Goal: Task Accomplishment & Management: Complete application form

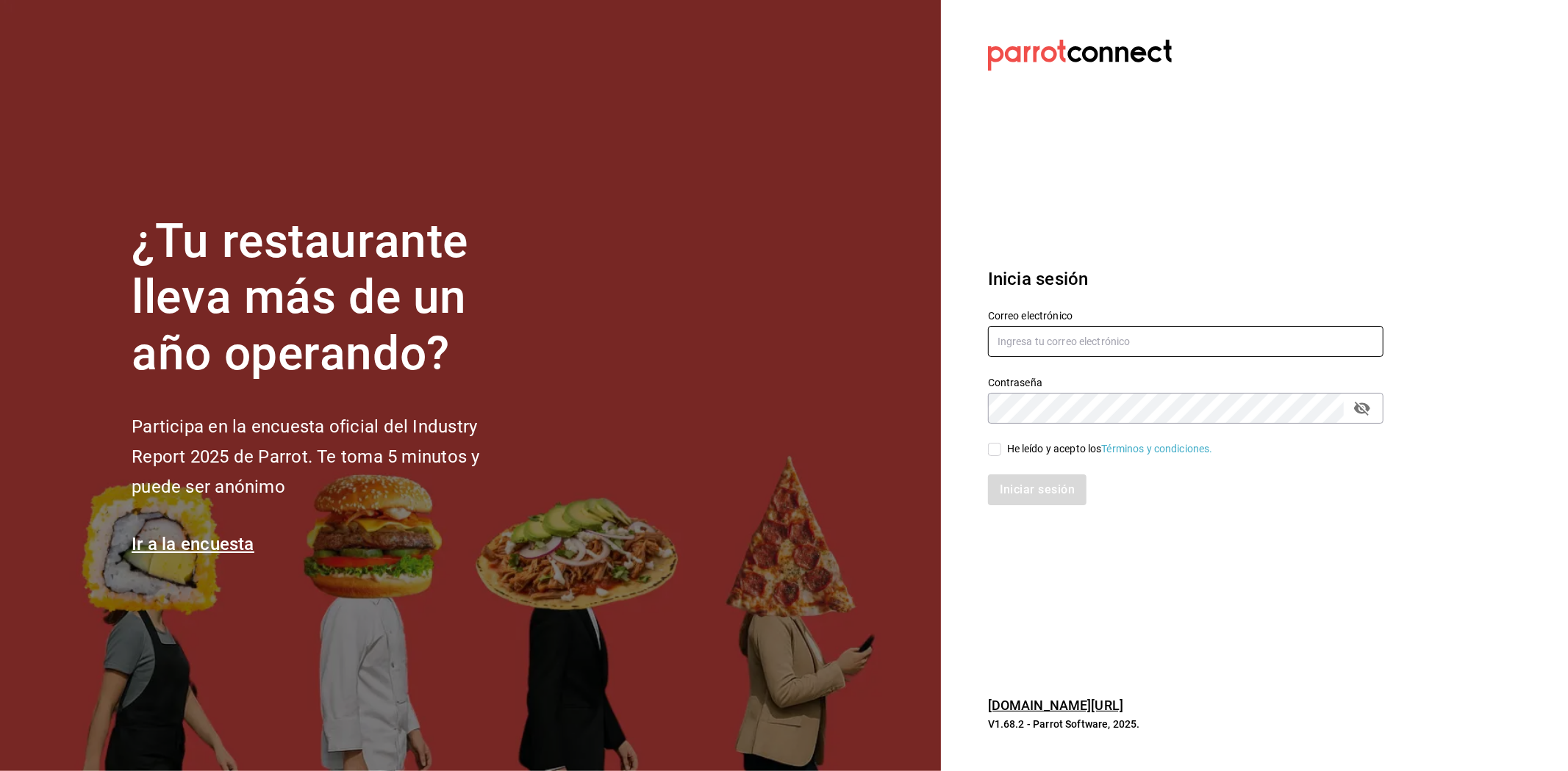
click at [1132, 346] on input "text" at bounding box center [1185, 341] width 395 height 31
click at [995, 443] on input "He leído y acepto los Términos y condiciones." at bounding box center [994, 450] width 13 height 13
checkbox input "true"
click at [1091, 316] on label "Correo electrónico" at bounding box center [1185, 315] width 395 height 11
click at [1089, 329] on input "text" at bounding box center [1185, 341] width 395 height 31
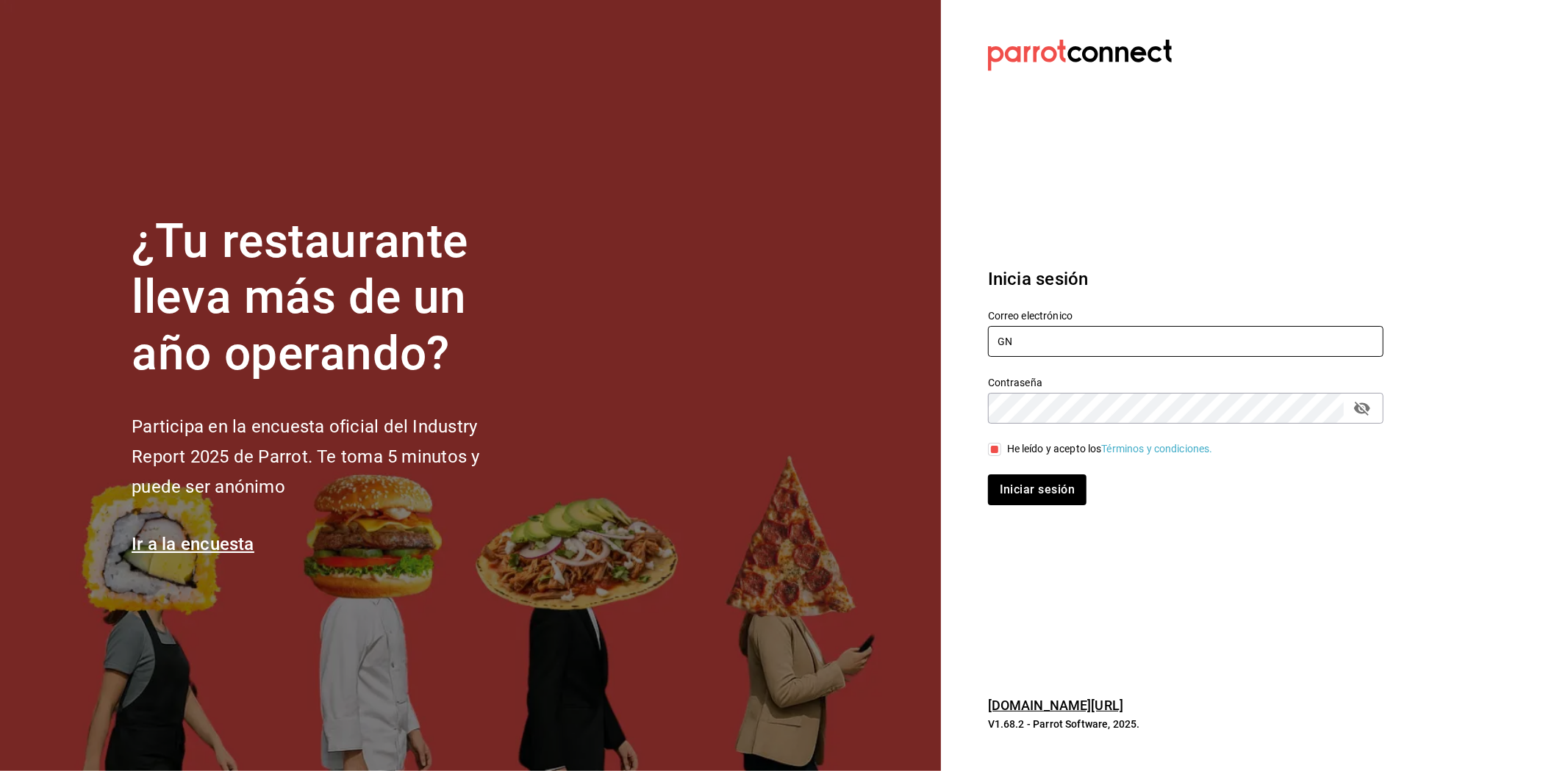
type input "G"
type input "[EMAIL_ADDRESS][DOMAIN_NAME]"
click at [1047, 489] on button "Iniciar sesión" at bounding box center [1037, 490] width 100 height 31
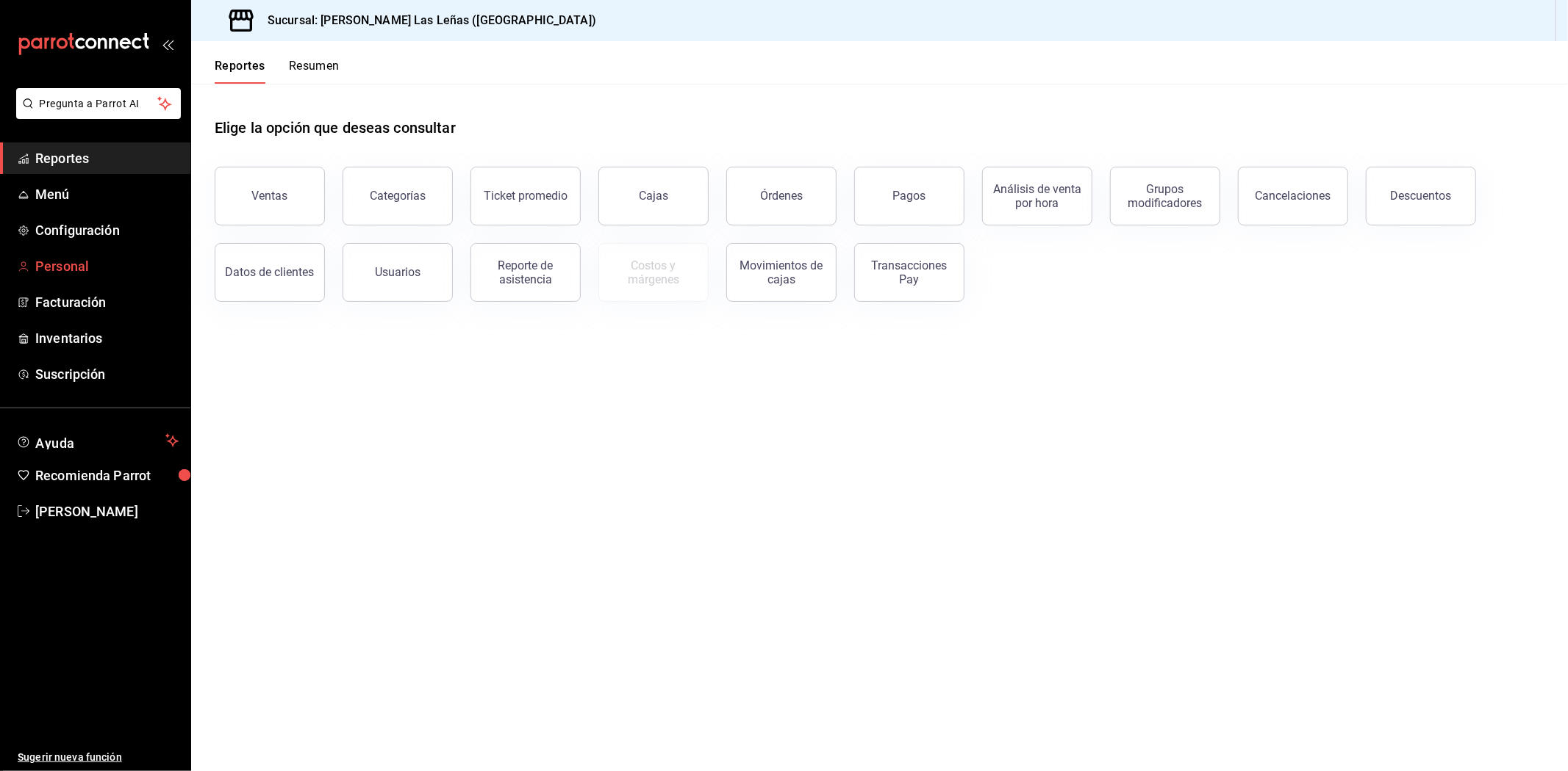
click at [85, 253] on link "Personal" at bounding box center [95, 266] width 190 height 32
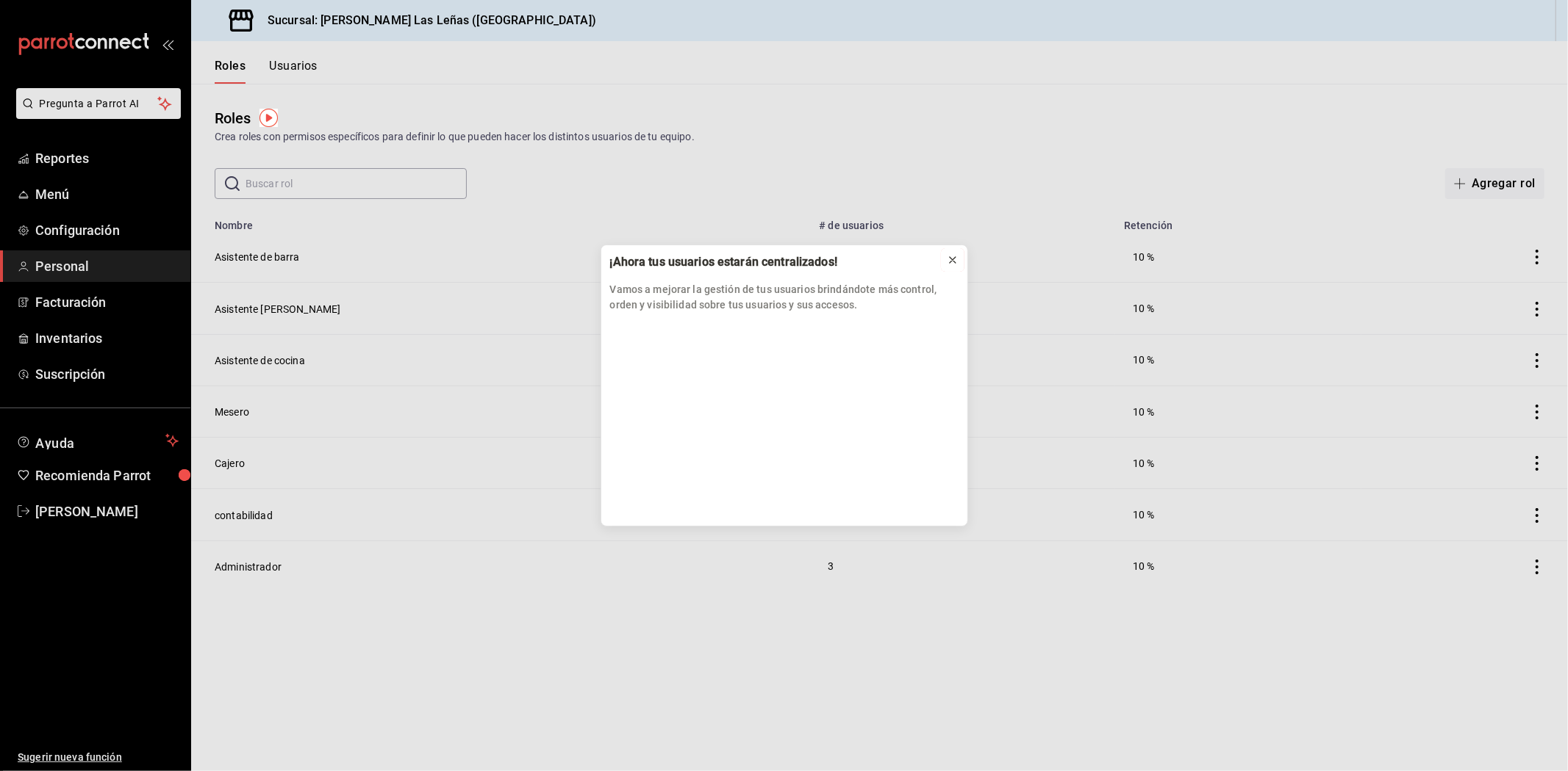
click at [956, 267] on div at bounding box center [952, 260] width 11 height 15
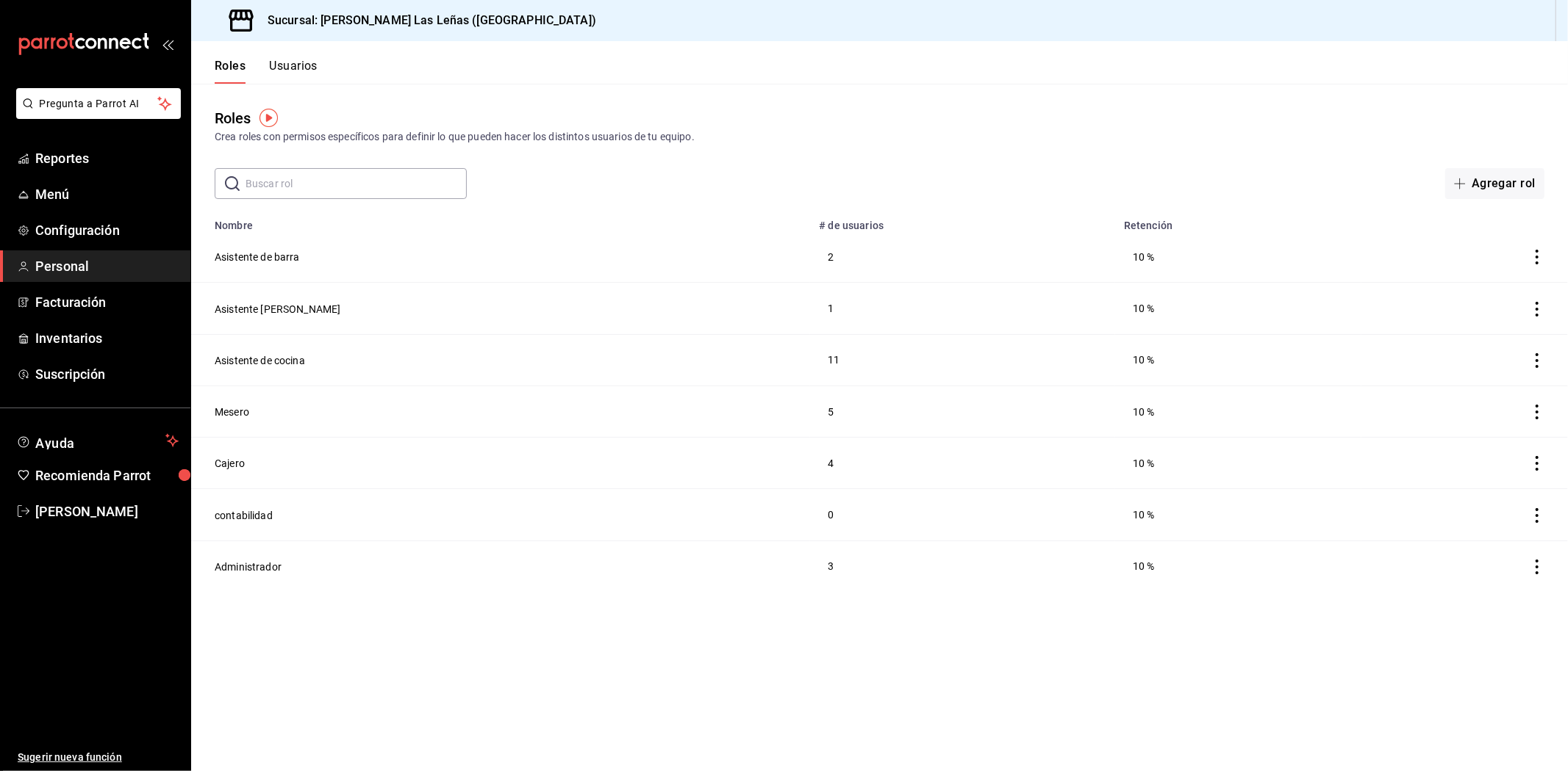
click at [296, 74] on button "Usuarios" at bounding box center [293, 71] width 48 height 25
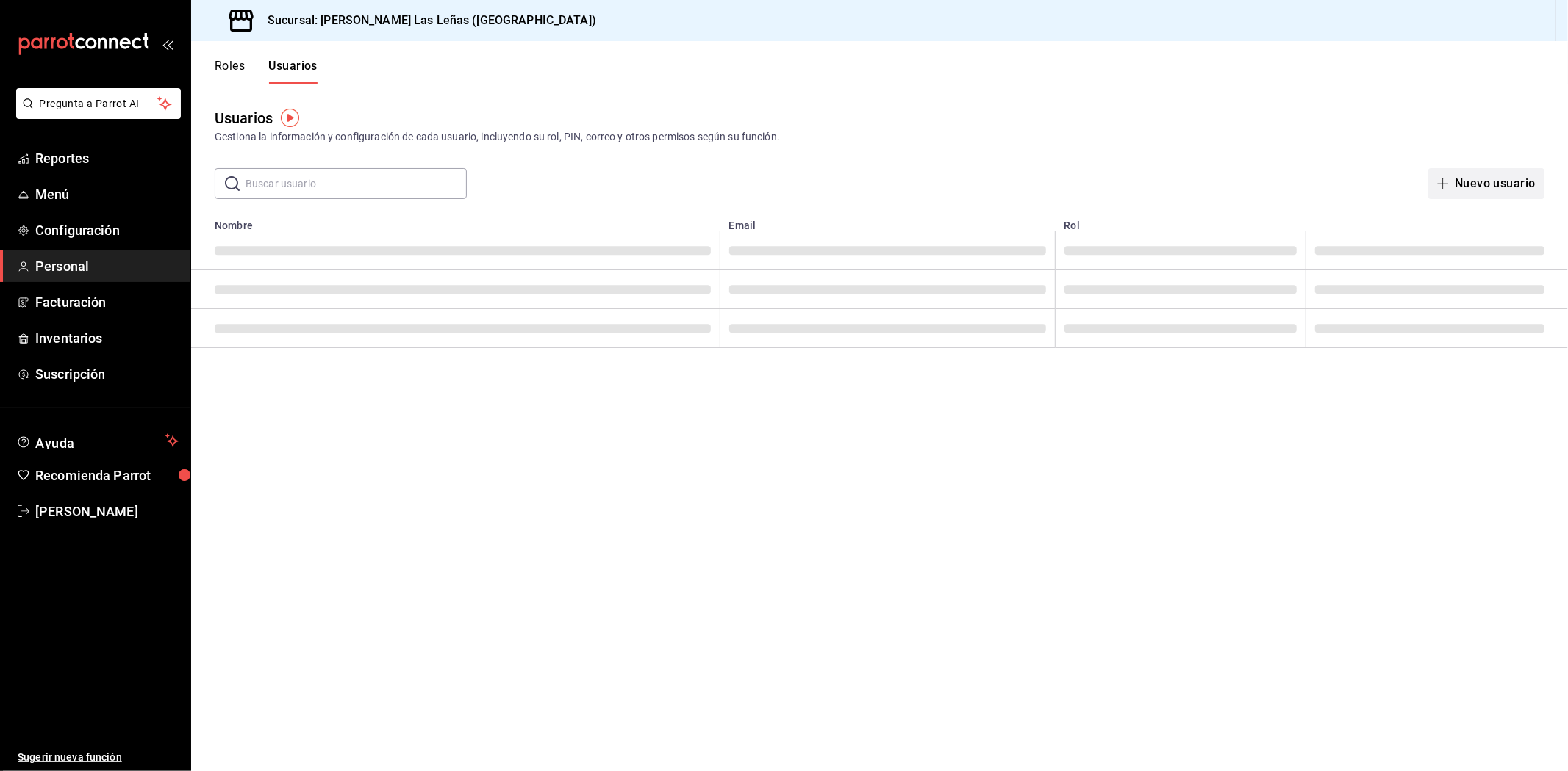
click at [1461, 192] on button "Nuevo usuario" at bounding box center [1486, 183] width 116 height 31
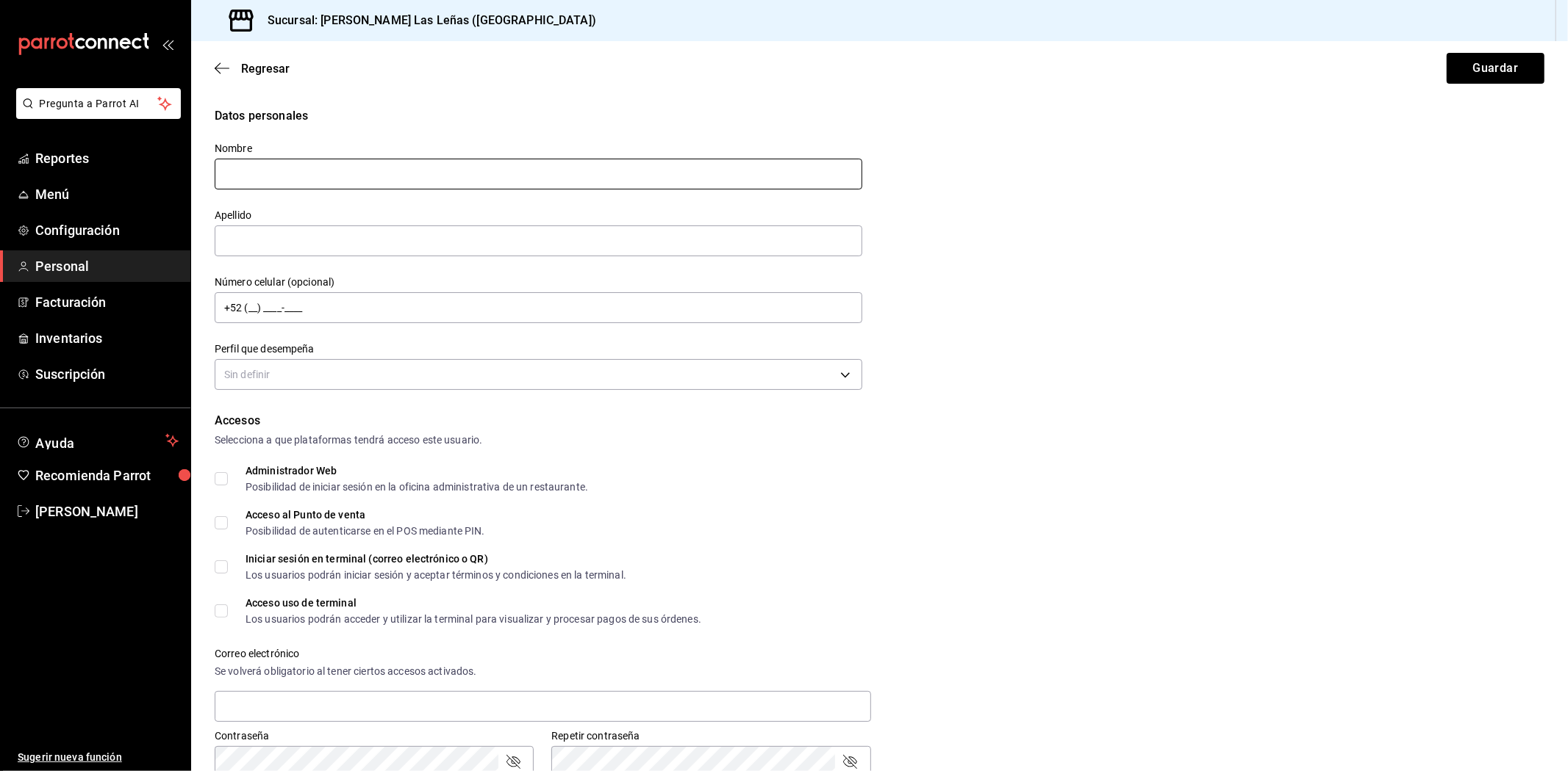
click at [541, 177] on input "text" at bounding box center [538, 174] width 647 height 31
type input "Itzetl"
click at [518, 237] on input "text" at bounding box center [538, 241] width 647 height 31
type input "[PERSON_NAME]"
click at [395, 345] on label "Perfil que desempeña" at bounding box center [538, 350] width 647 height 11
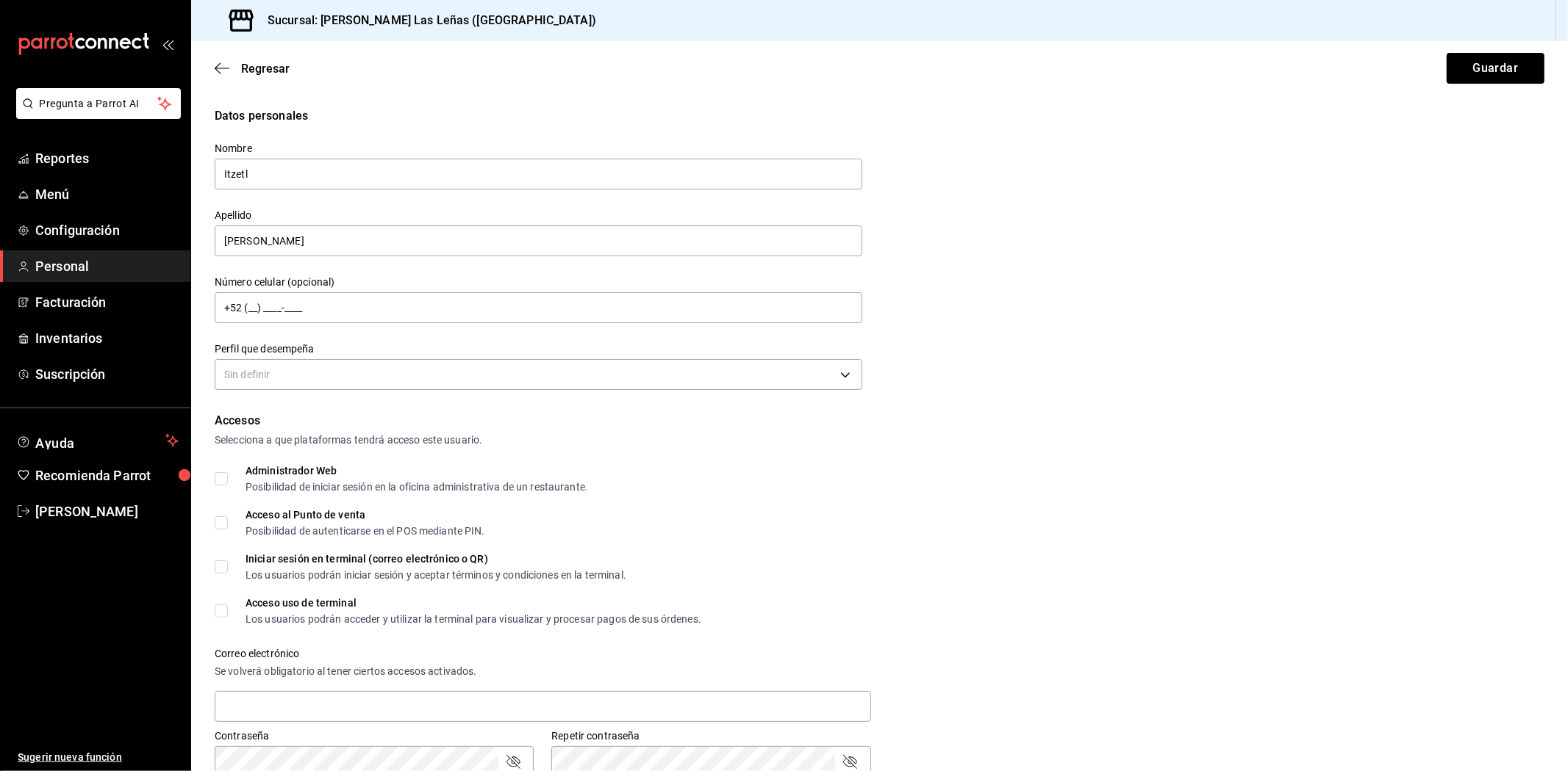
click at [399, 357] on div "Sin definir" at bounding box center [538, 373] width 647 height 39
click at [399, 363] on body "Pregunta a Parrot AI Reportes Menú Configuración Personal Facturación Inventari…" at bounding box center [784, 386] width 1568 height 771
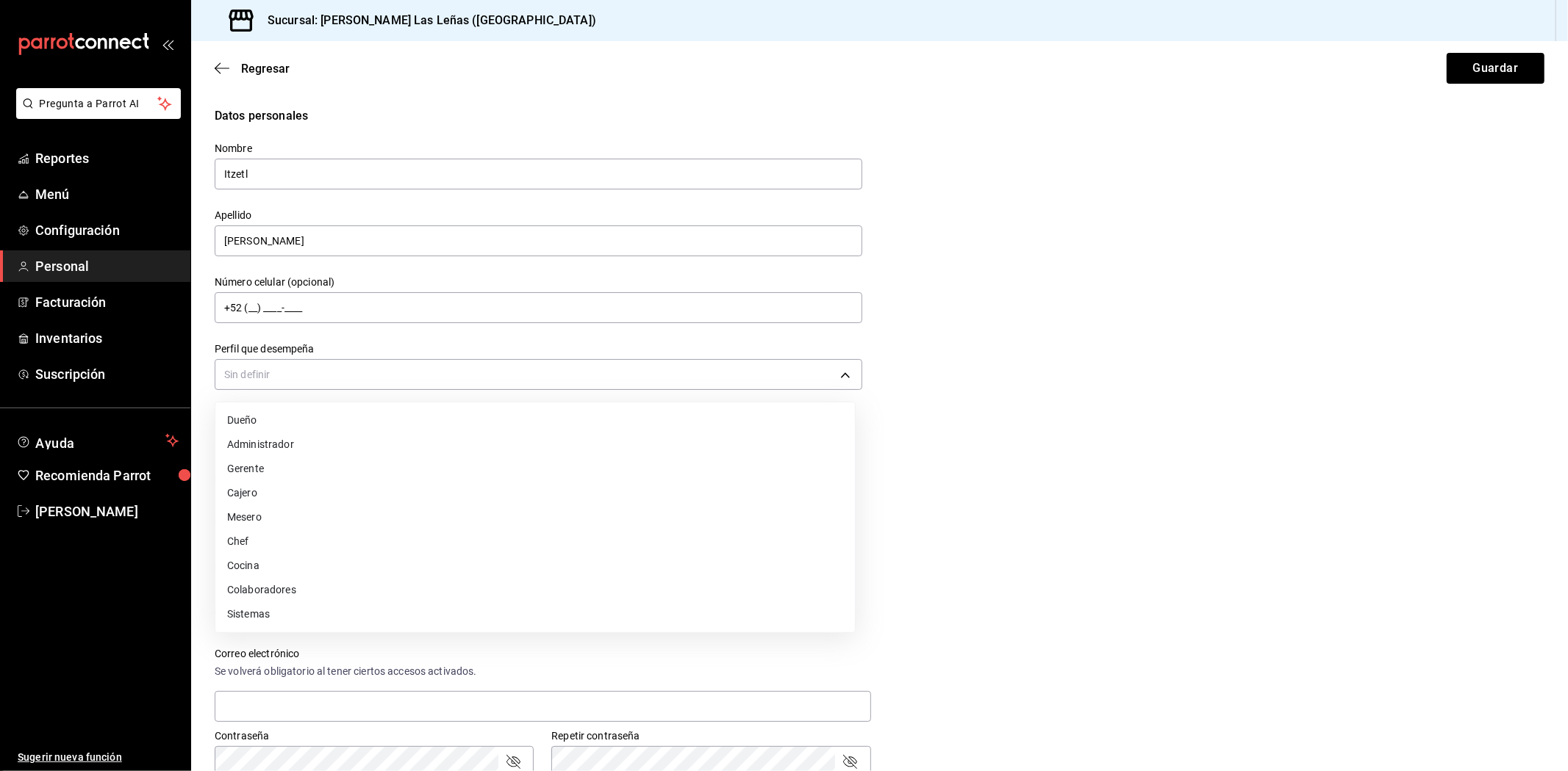
click at [280, 519] on li "Mesero" at bounding box center [535, 518] width 639 height 24
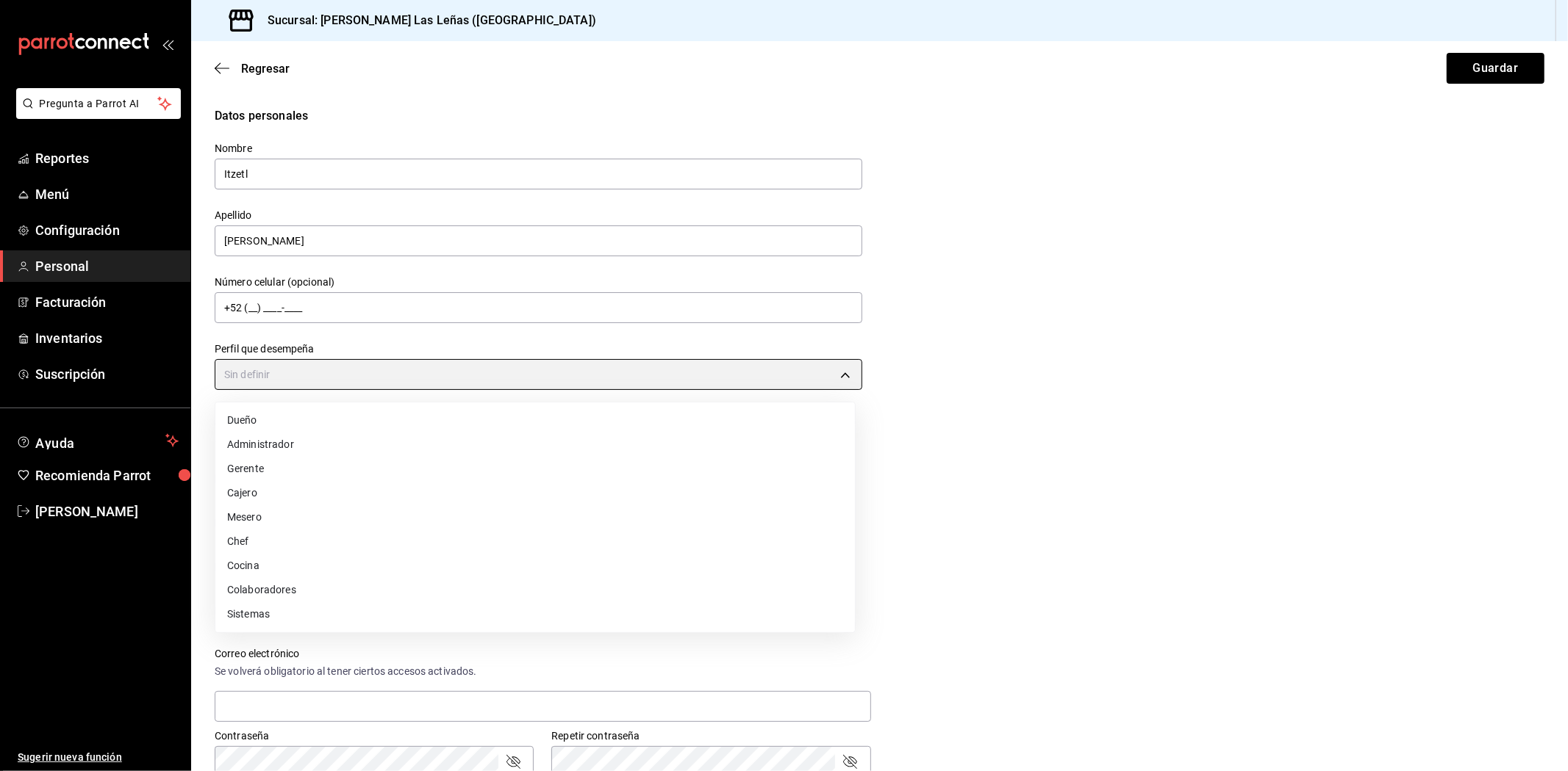
type input "WAITER"
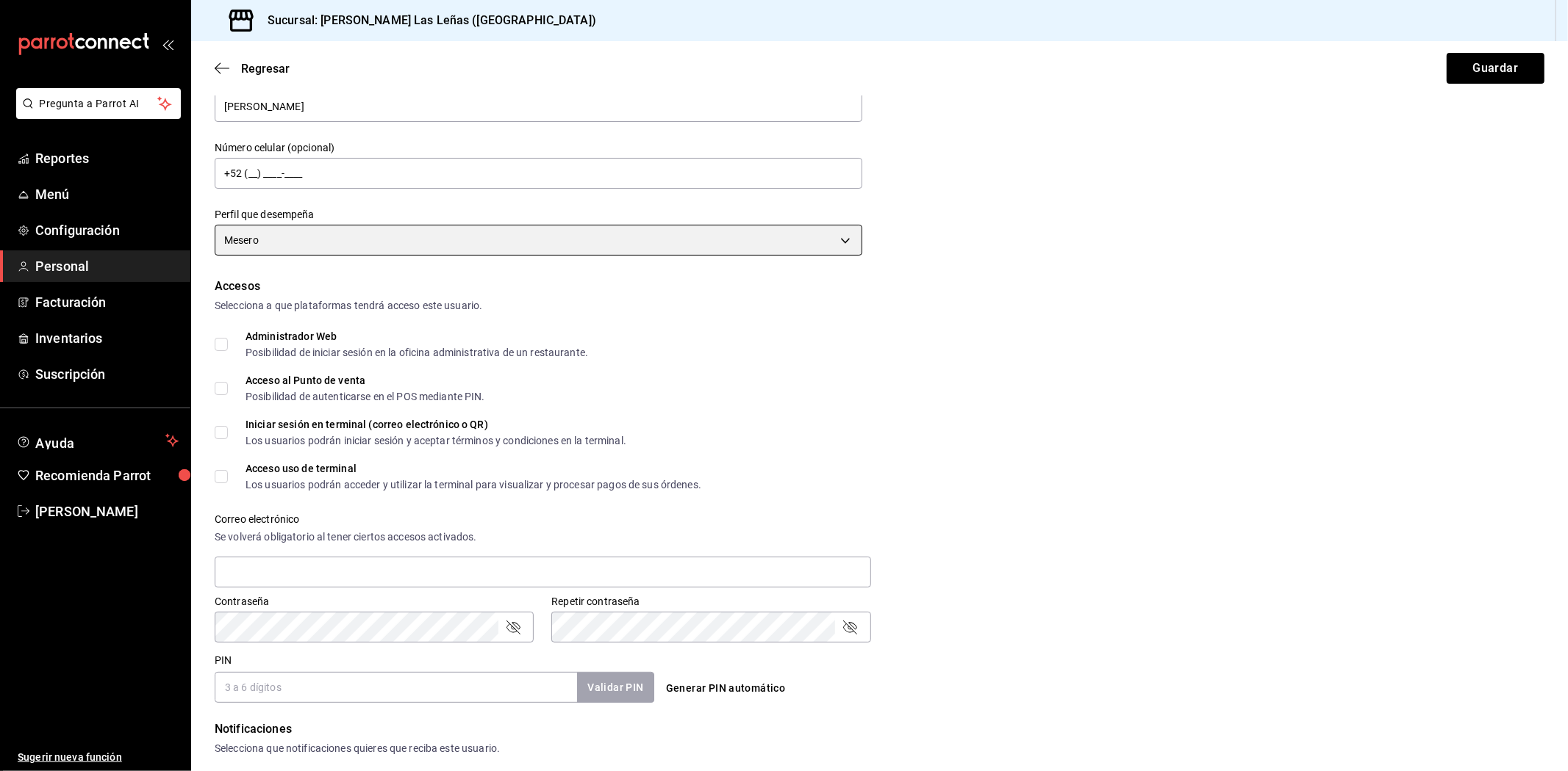
scroll to position [163, 0]
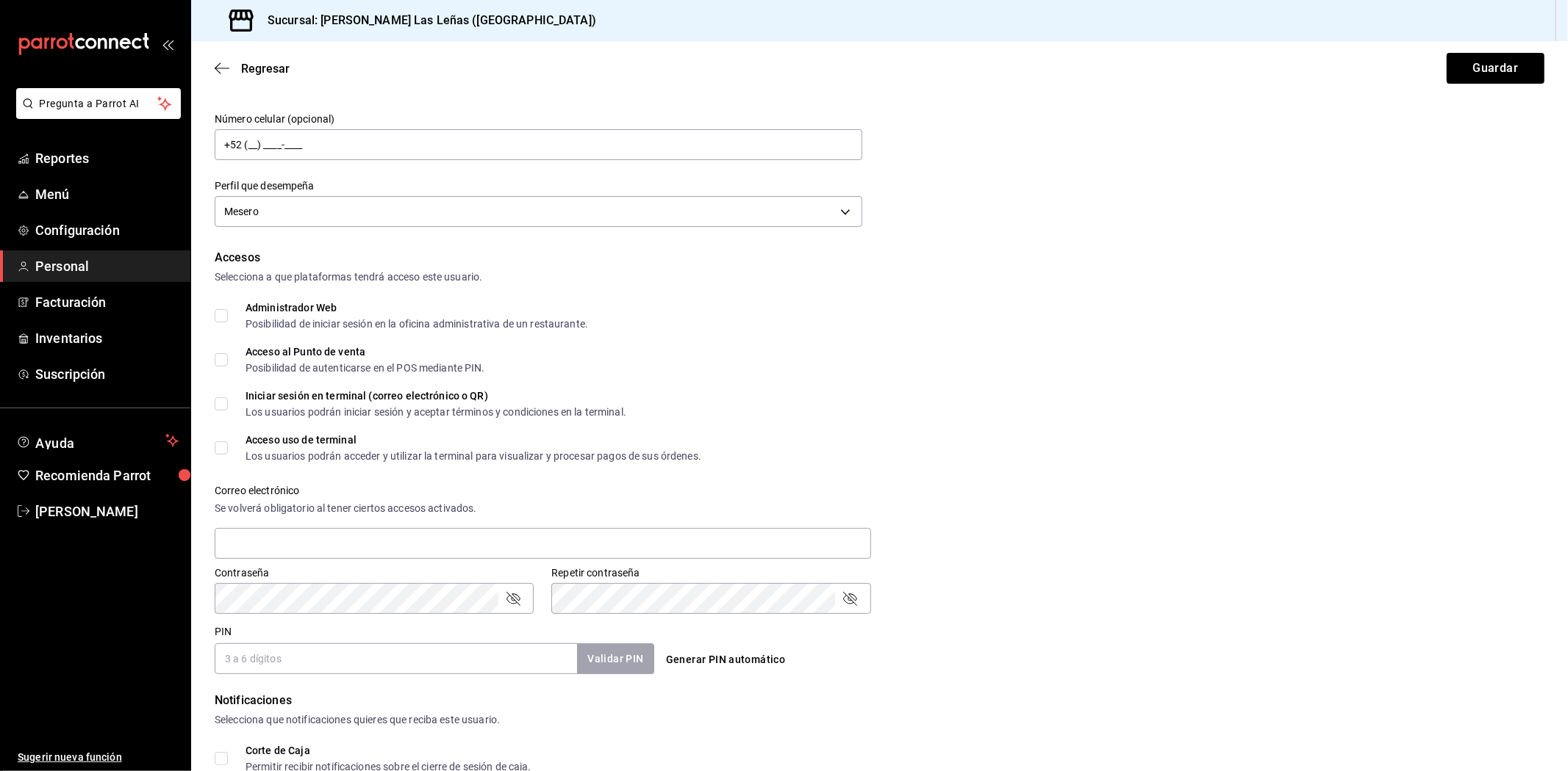
click at [223, 354] on input "Acceso al Punto de venta Posibilidad de autenticarse en el POS mediante PIN." at bounding box center [221, 360] width 13 height 13
checkbox input "true"
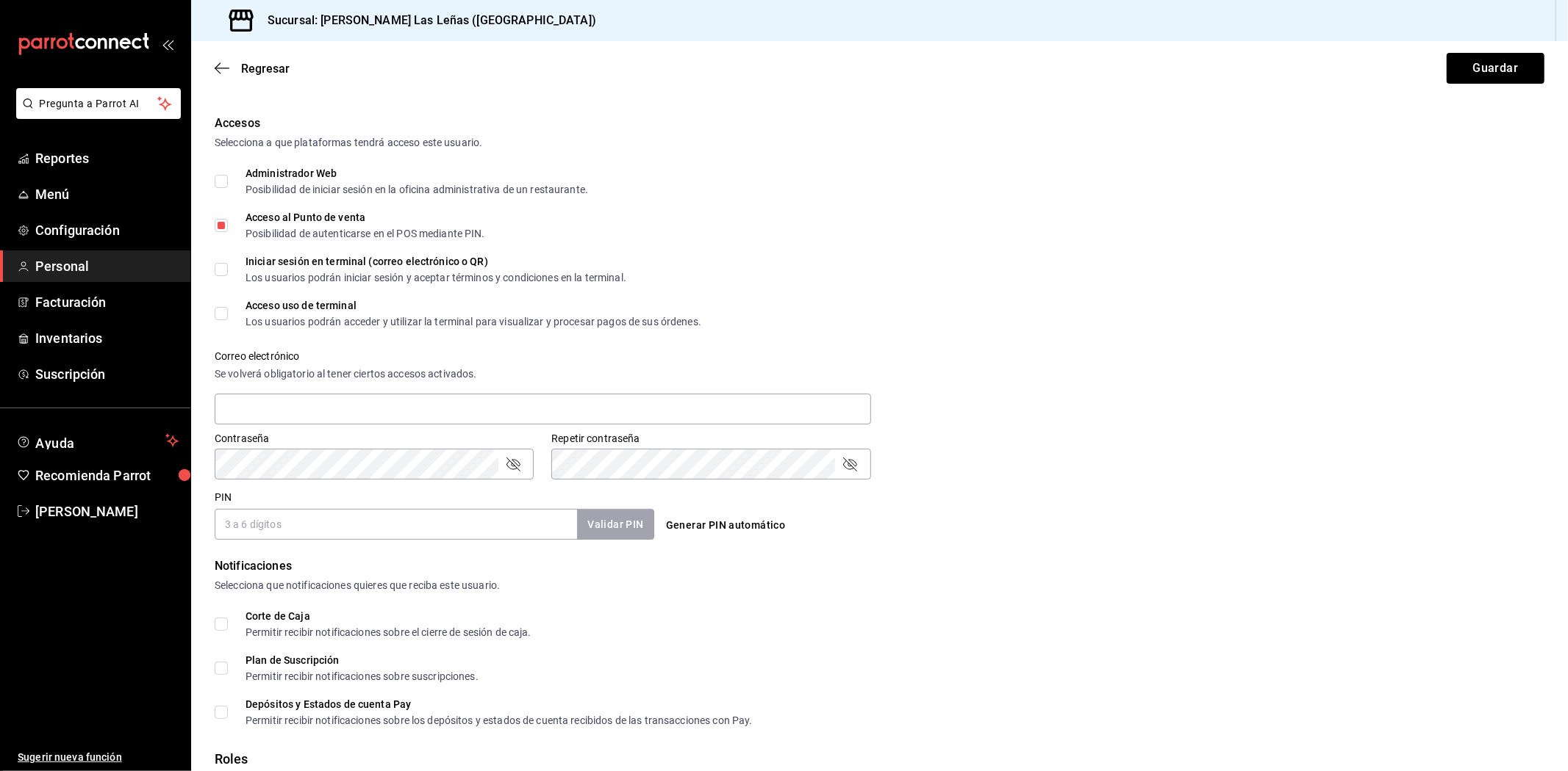
scroll to position [326, 0]
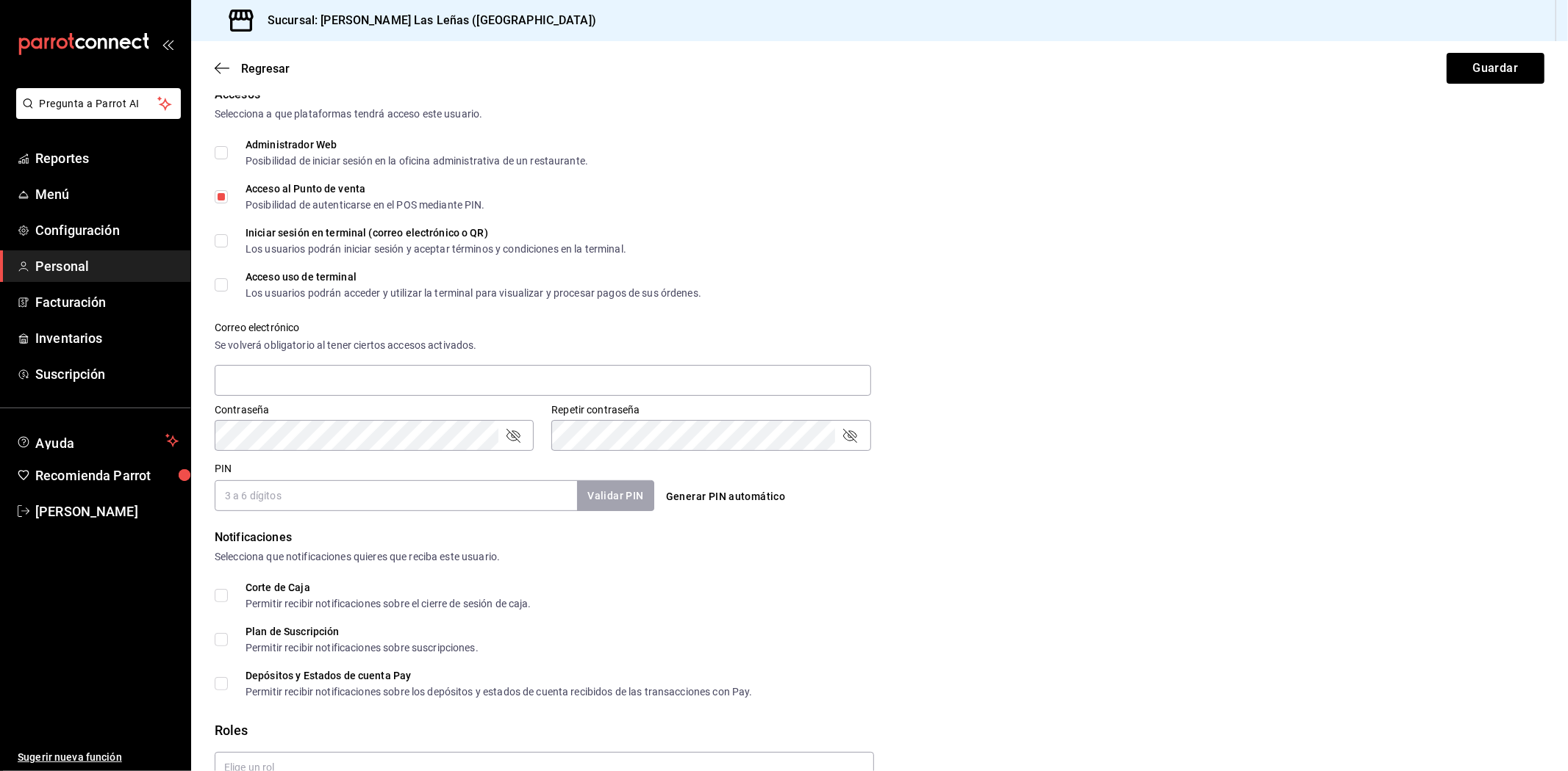
click at [298, 502] on input "PIN" at bounding box center [395, 496] width 362 height 31
type input "2003"
click at [619, 482] on button "Validar PIN" at bounding box center [615, 496] width 78 height 32
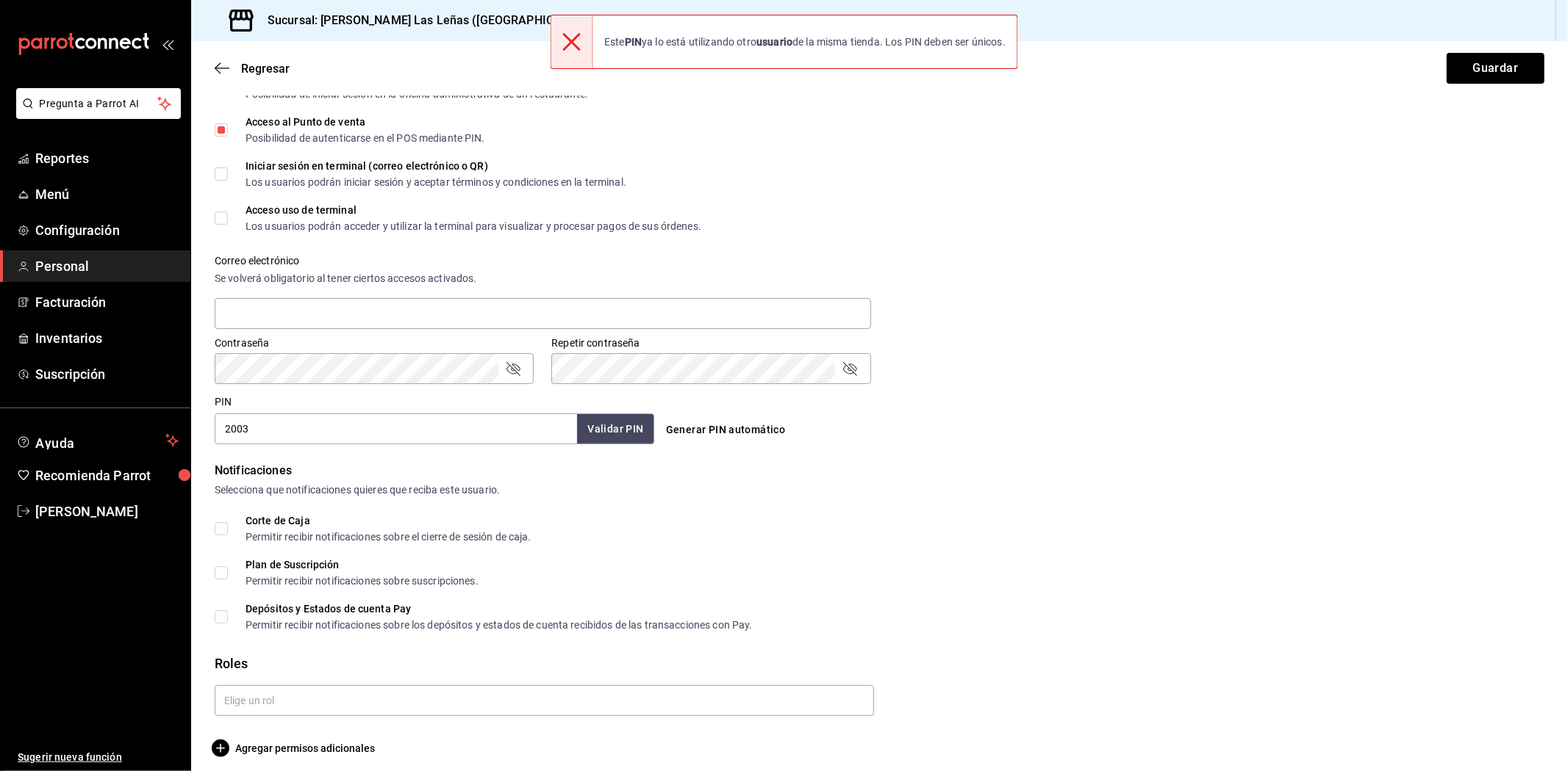
scroll to position [401, 0]
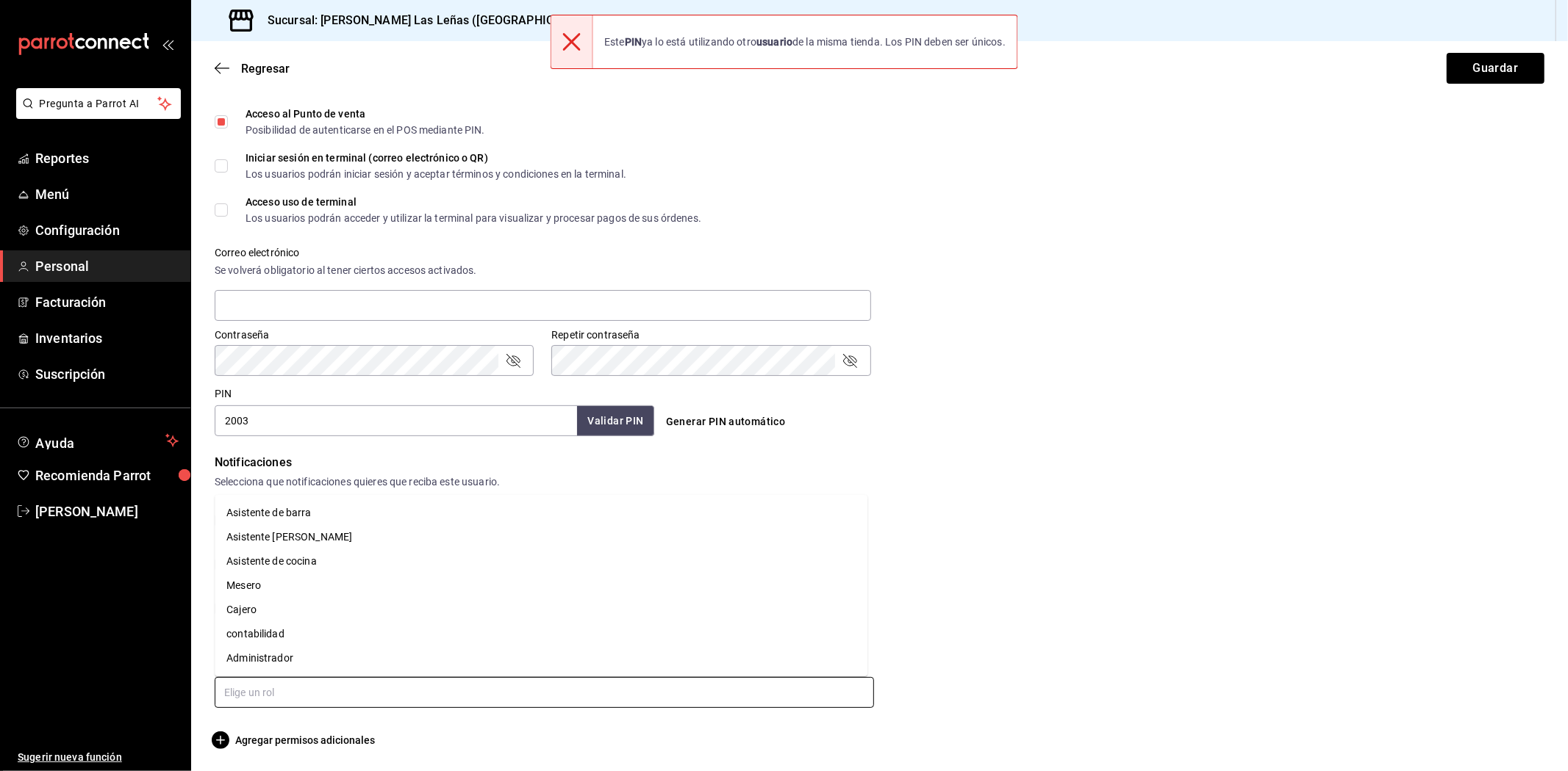
click at [265, 695] on input "text" at bounding box center [544, 693] width 660 height 31
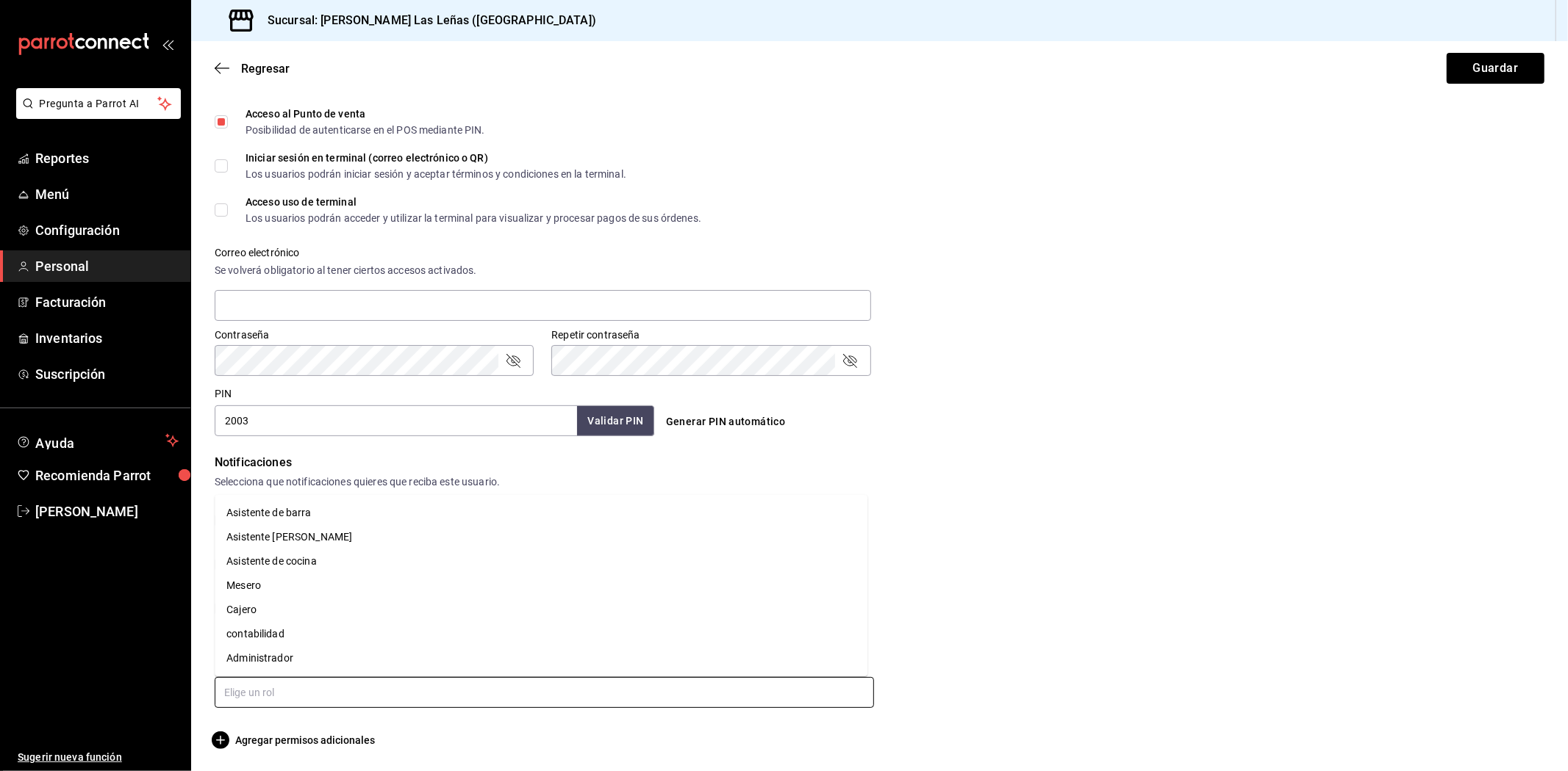
click at [332, 510] on li "Asistente de barra" at bounding box center [541, 513] width 652 height 24
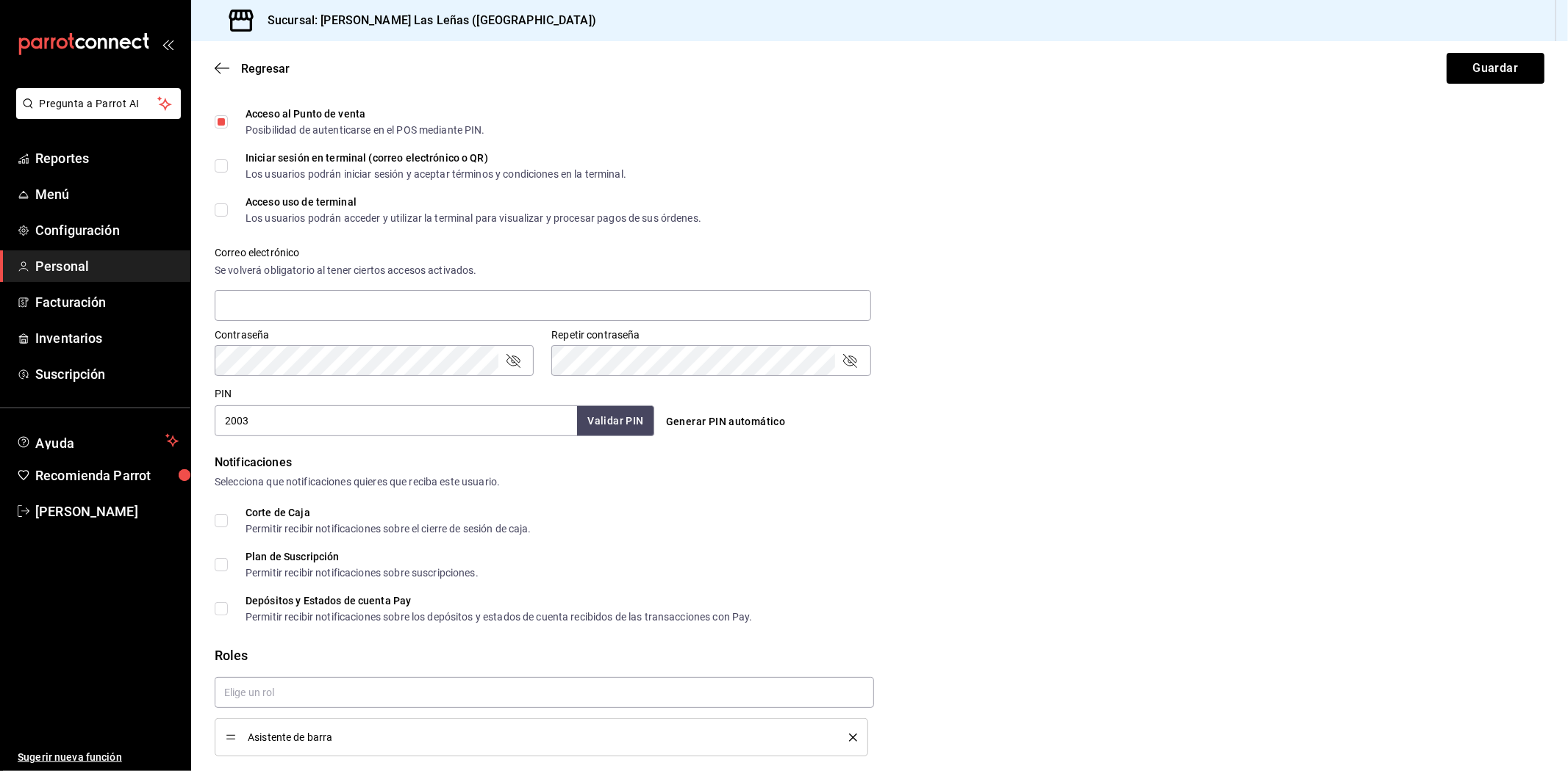
click at [1398, 667] on div "Asistente de barra" at bounding box center [873, 712] width 1341 height 91
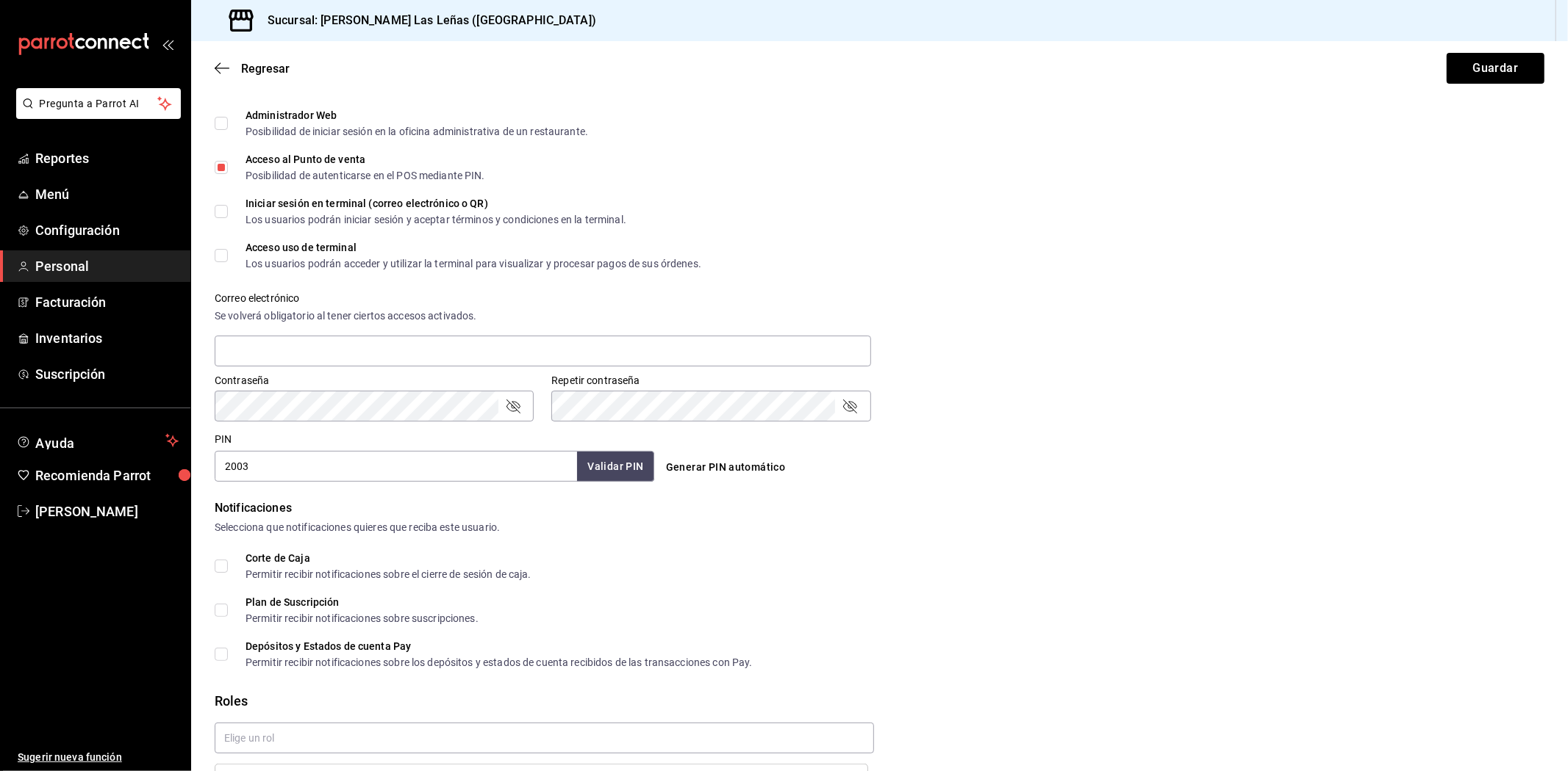
scroll to position [451, 0]
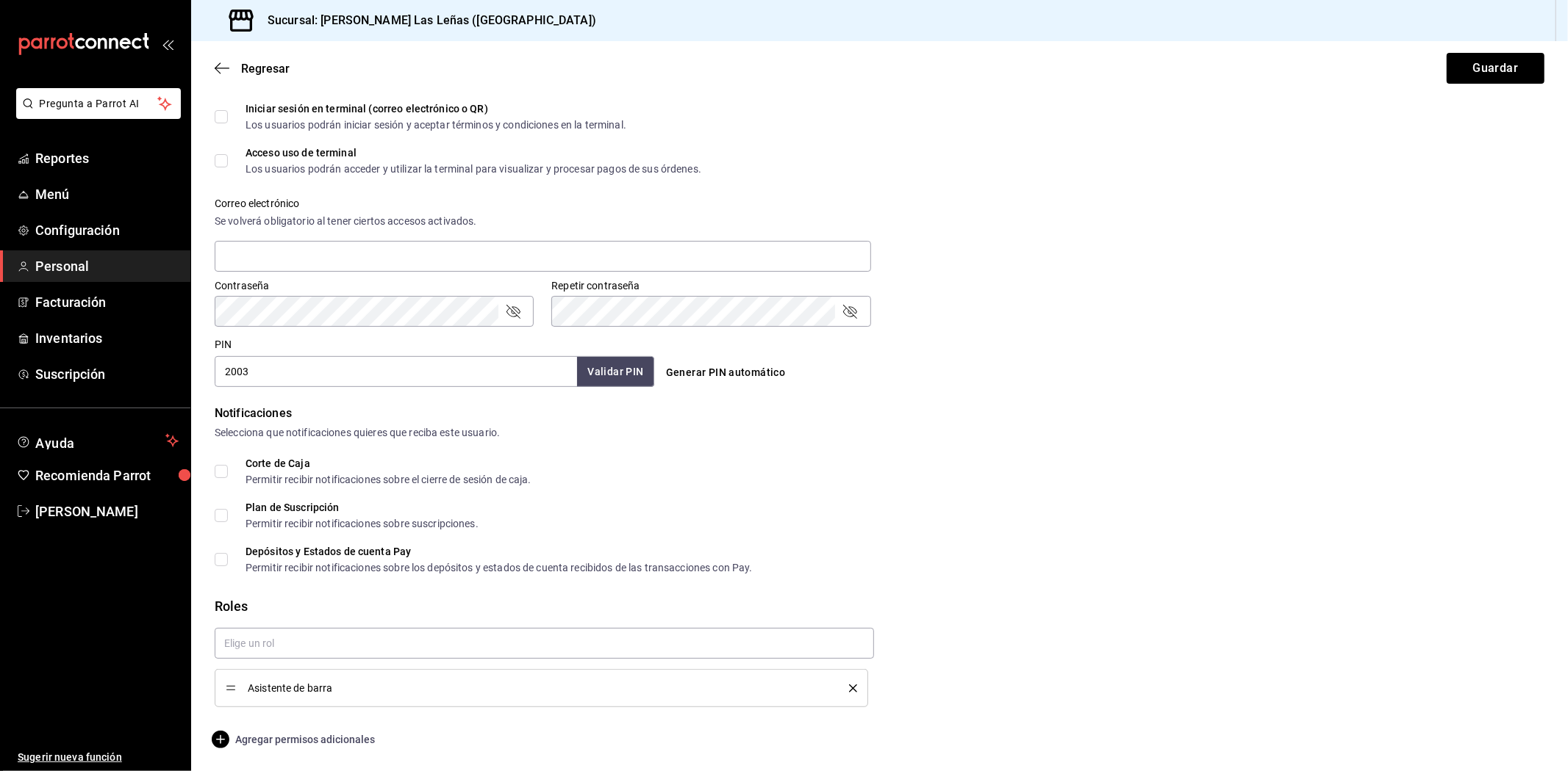
click at [214, 734] on icon "button" at bounding box center [221, 740] width 18 height 18
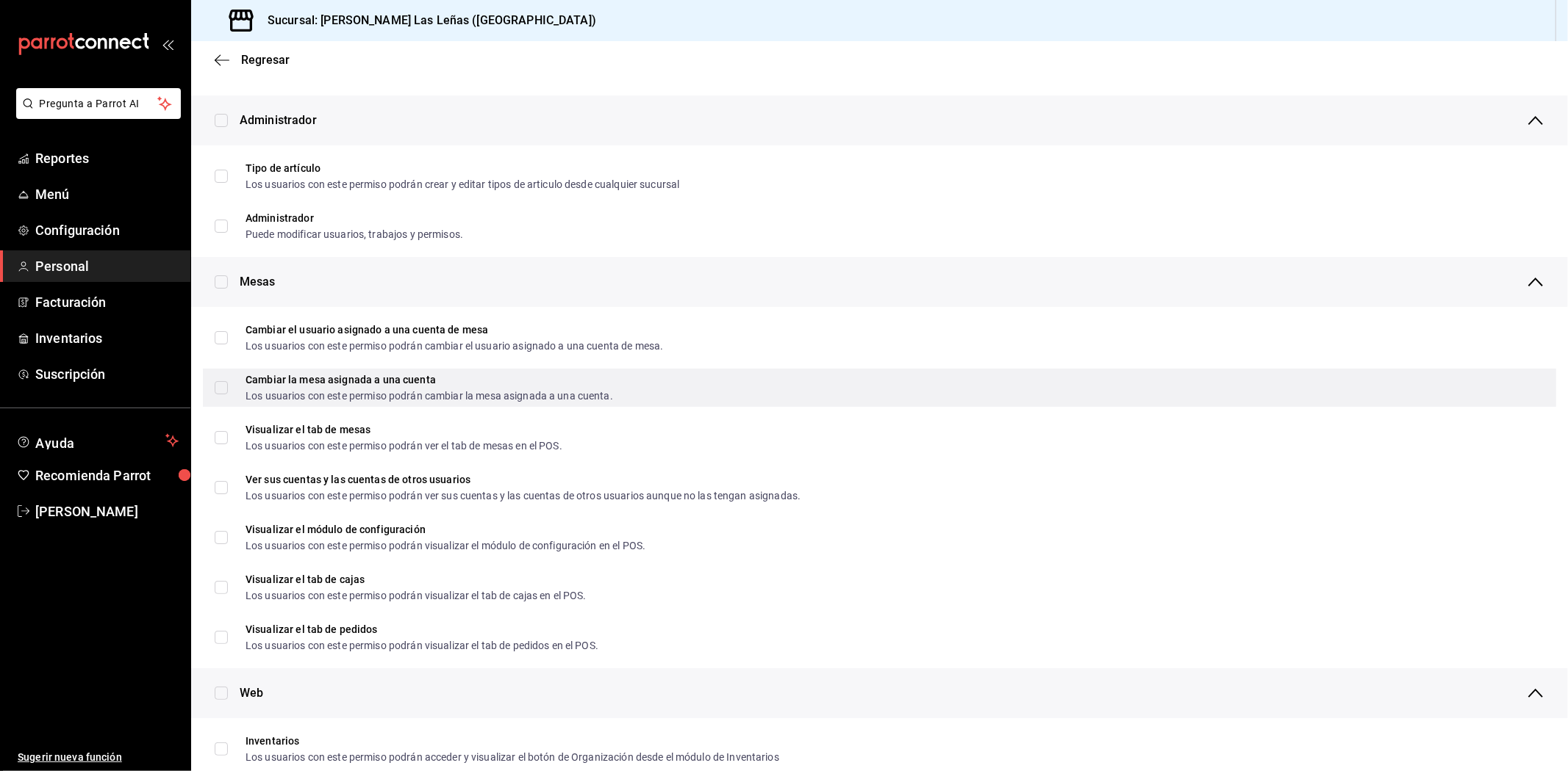
scroll to position [82, 0]
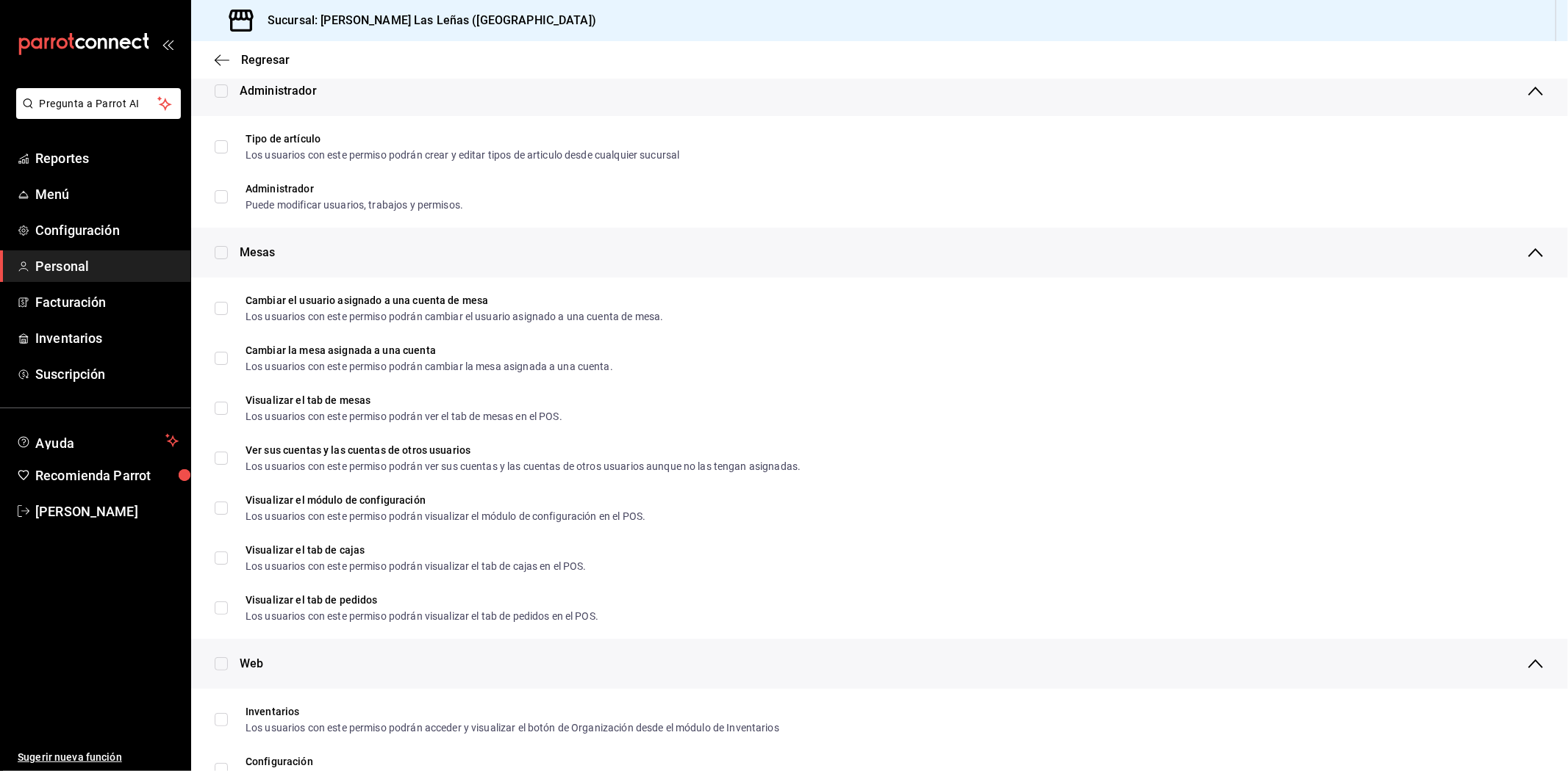
click at [217, 246] on input "checkbox" at bounding box center [221, 253] width 13 height 13
checkbox input "true"
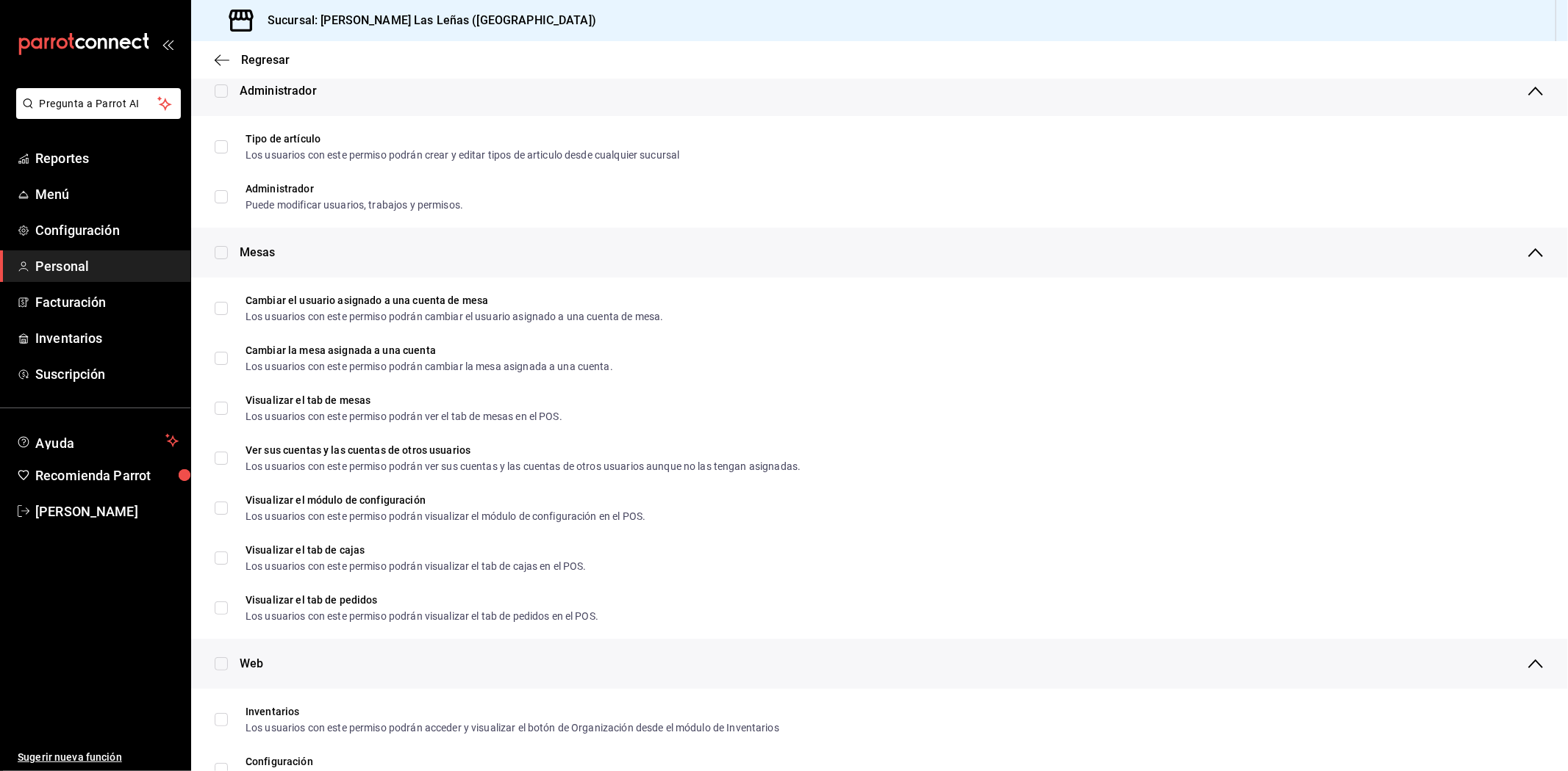
checkbox input "true"
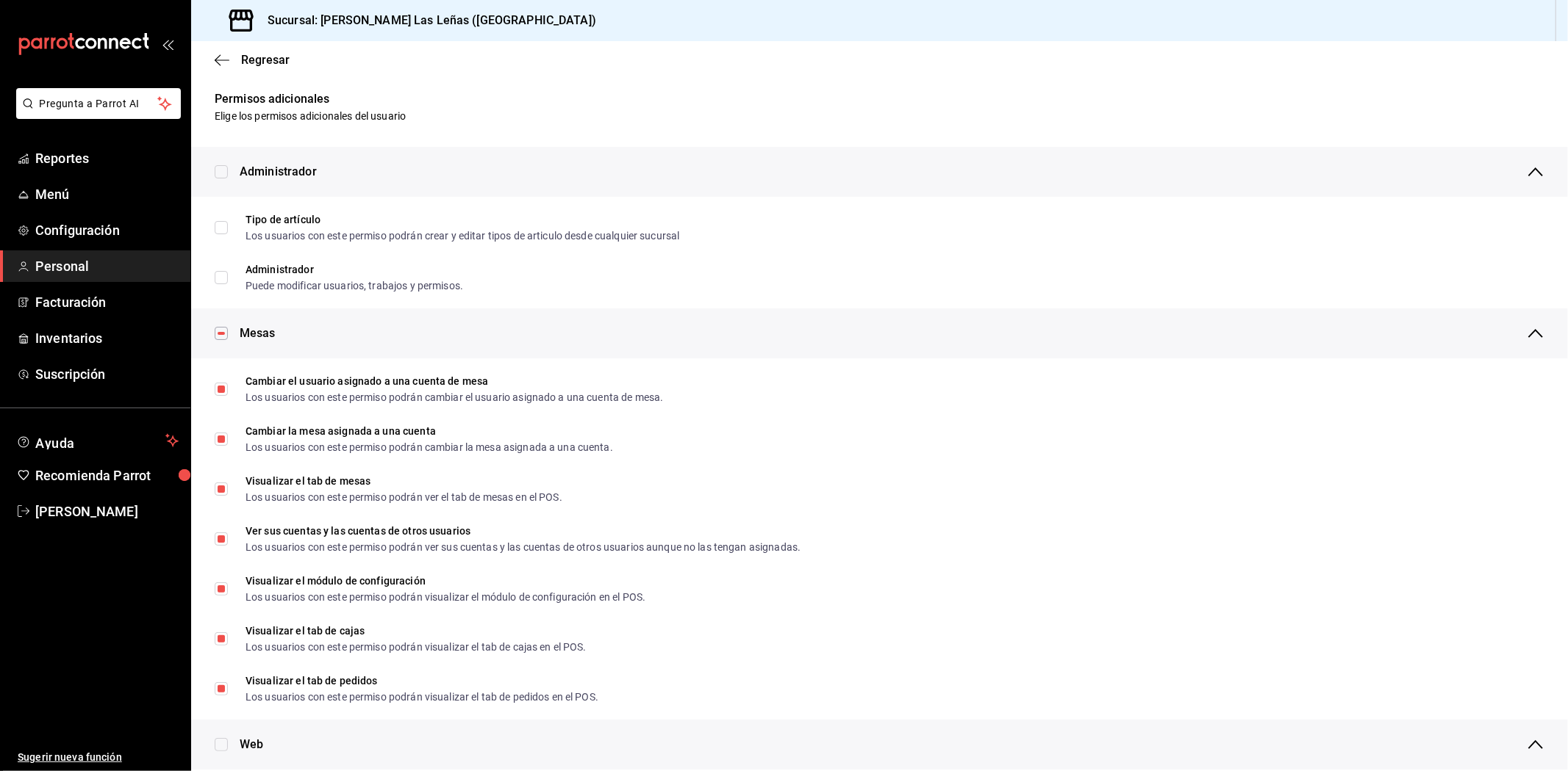
scroll to position [0, 0]
drag, startPoint x: 237, startPoint y: 42, endPoint x: 228, endPoint y: 59, distance: 19.2
click at [236, 42] on div "Regresar" at bounding box center [879, 59] width 1376 height 37
click at [228, 59] on icon "button" at bounding box center [222, 60] width 15 height 13
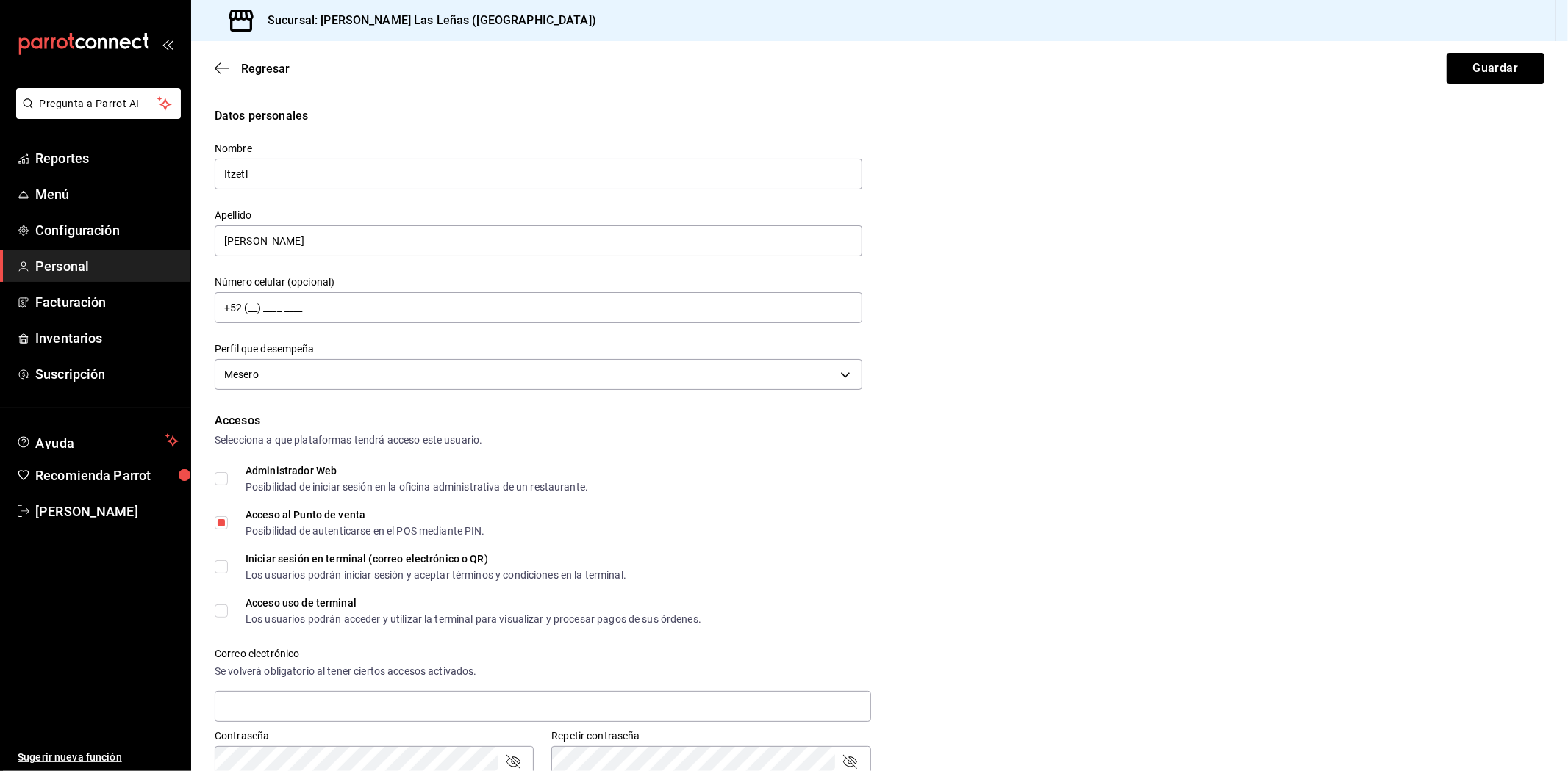
click at [1516, 88] on div "Regresar Guardar" at bounding box center [879, 68] width 1376 height 55
click at [1519, 71] on button "Guardar" at bounding box center [1495, 68] width 98 height 31
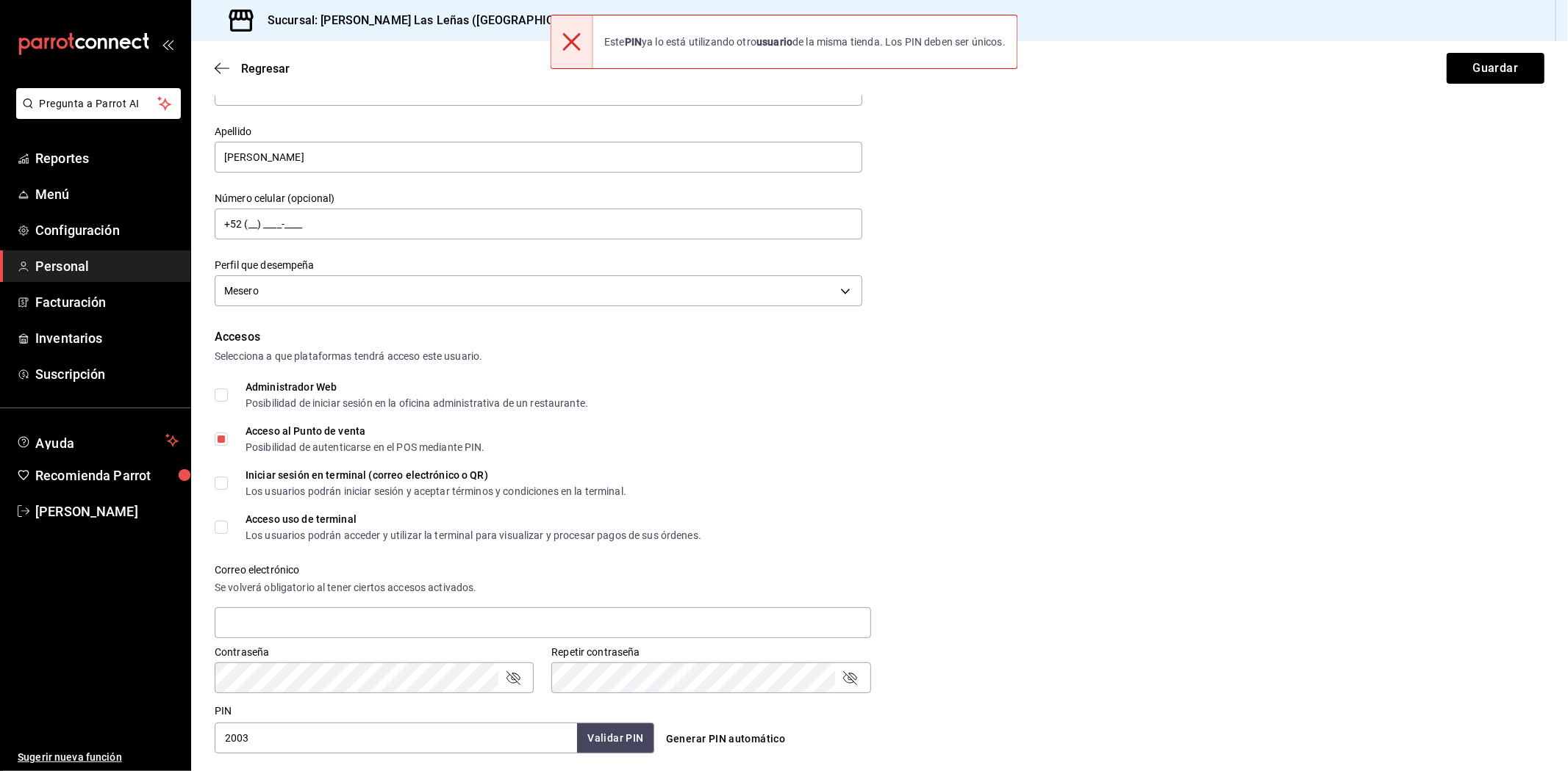
scroll to position [163, 0]
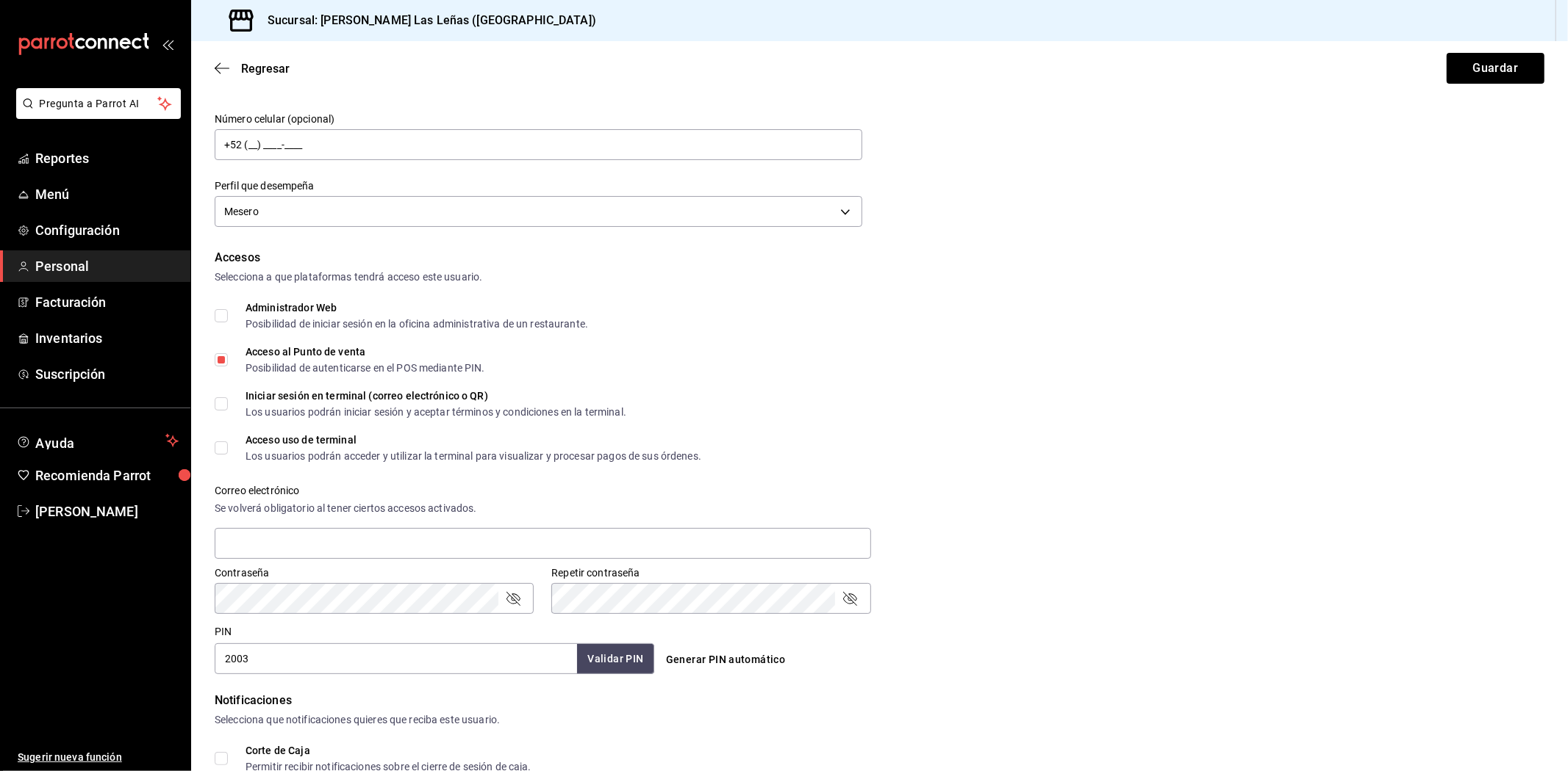
click at [375, 650] on input "2003" at bounding box center [395, 659] width 362 height 31
type input "0505"
click at [644, 661] on button "Validar PIN" at bounding box center [615, 659] width 78 height 32
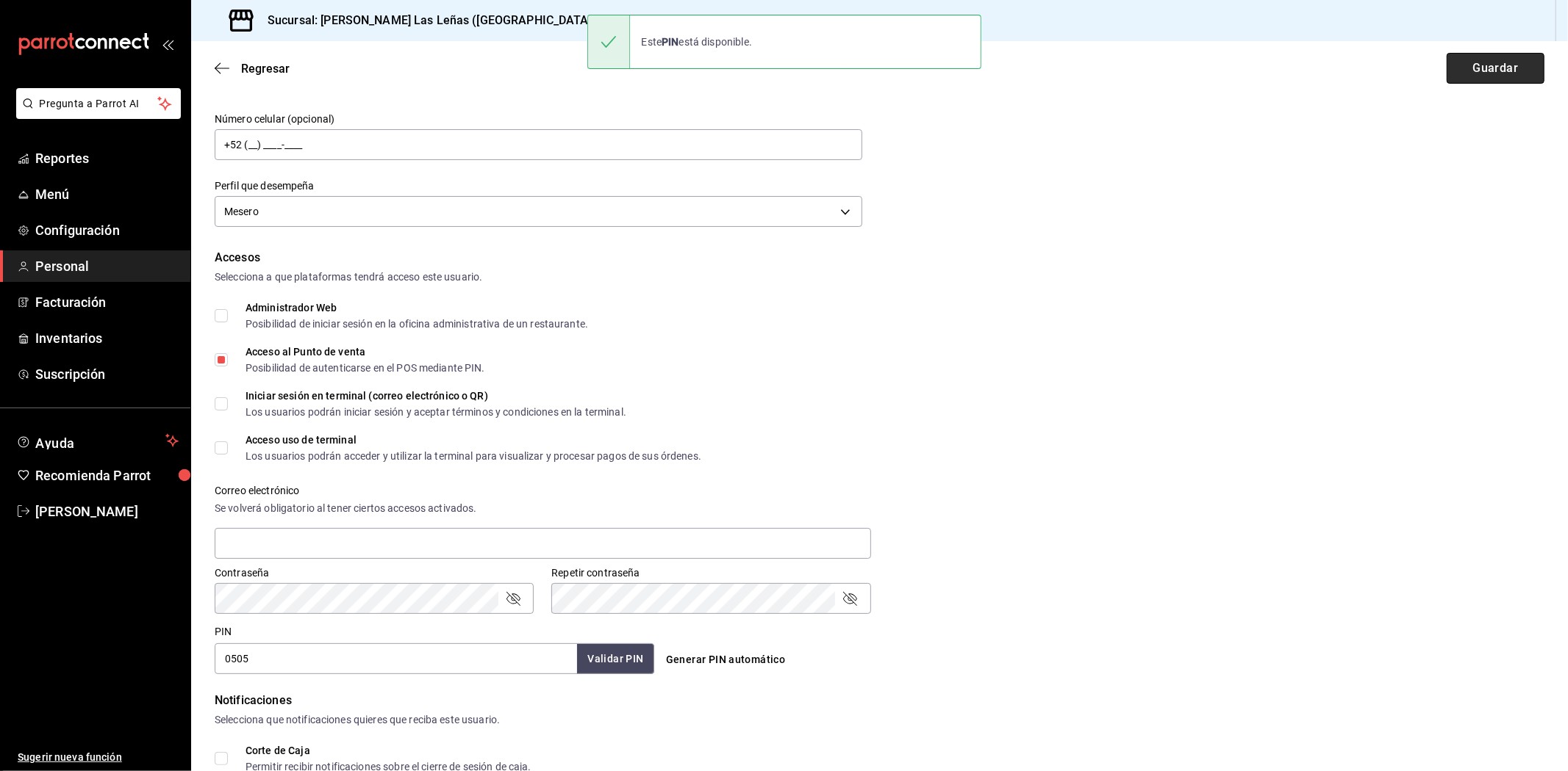
click at [1458, 59] on button "Guardar" at bounding box center [1495, 68] width 98 height 31
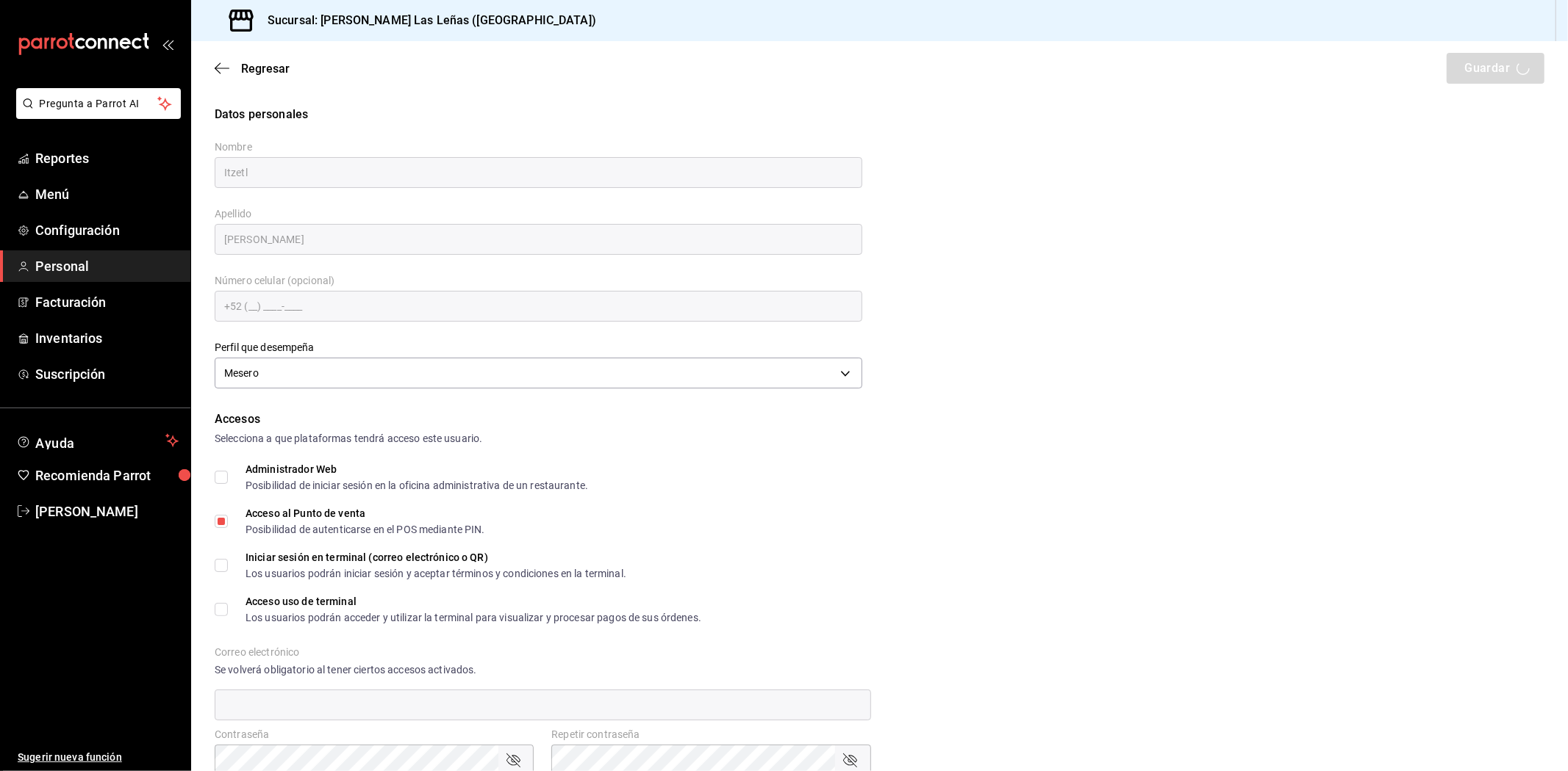
scroll to position [0, 0]
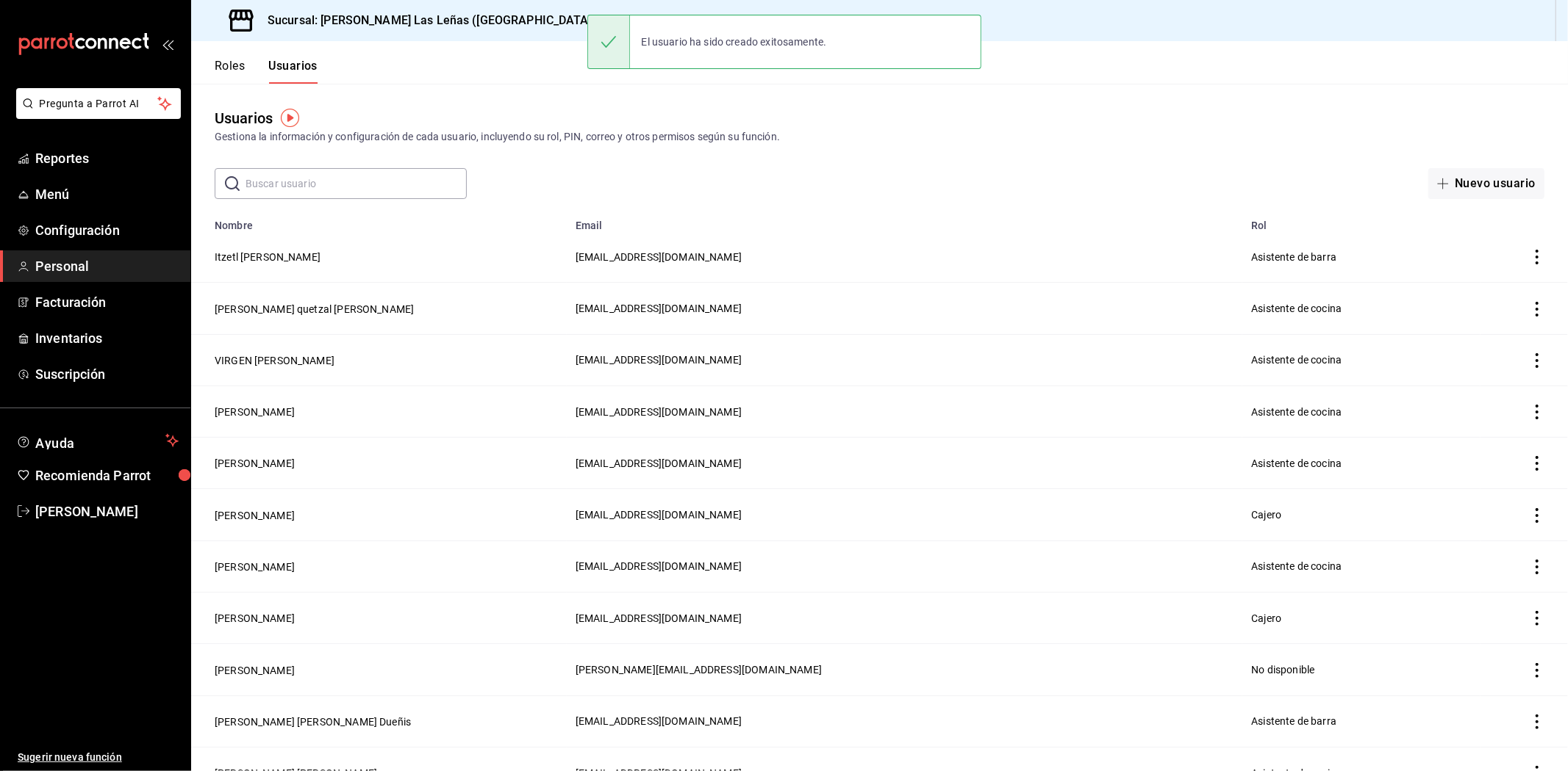
click at [1084, 148] on div "Usuarios Gestiona la información y configuración de cada usuario, incluyendo su…" at bounding box center [879, 142] width 1376 height 116
click at [1129, 92] on div "Usuarios Gestiona la información y configuración de cada usuario, incluyendo su…" at bounding box center [879, 142] width 1376 height 116
